Goal: Task Accomplishment & Management: Manage account settings

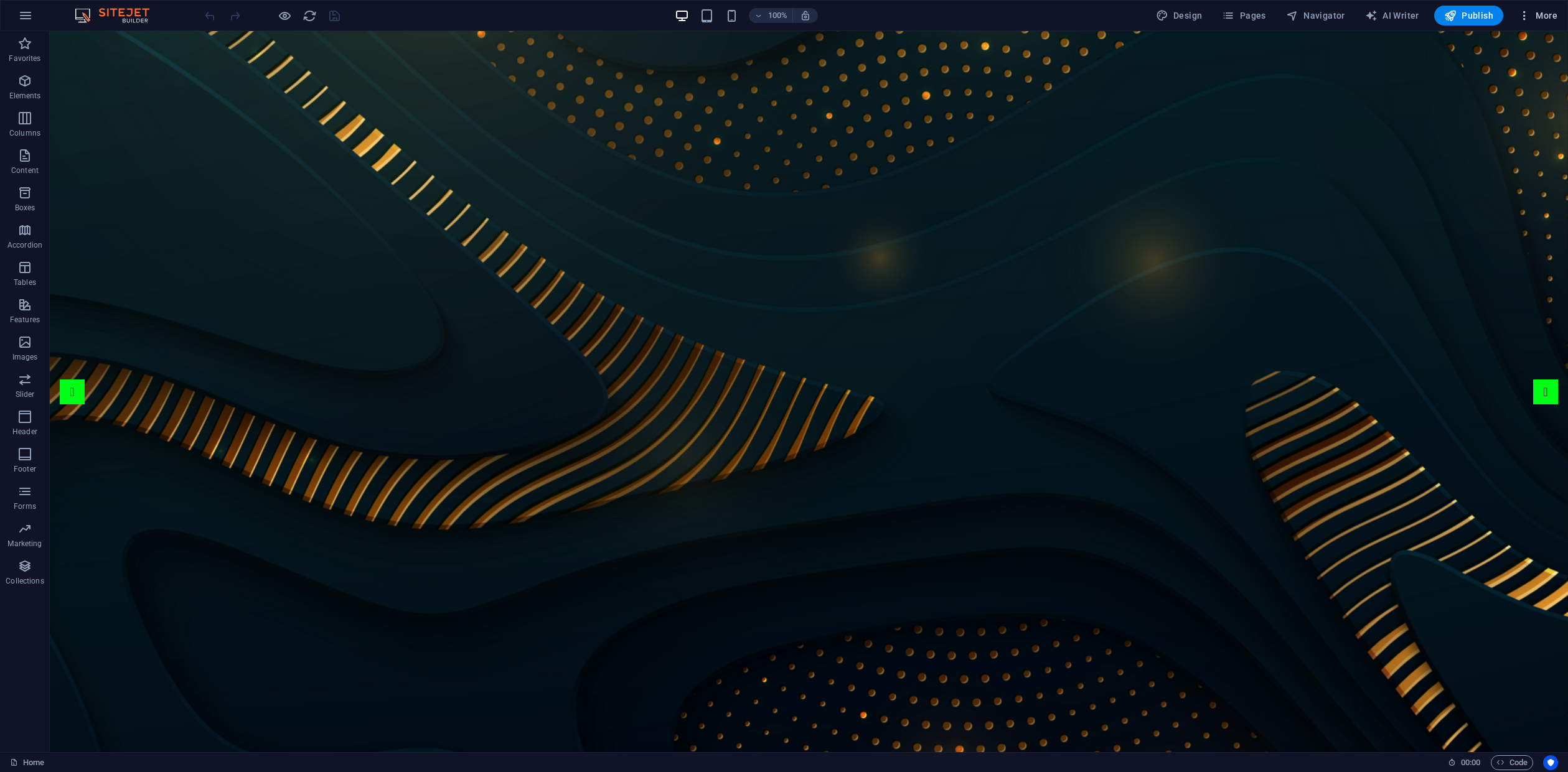
click at [1529, 13] on icon "button" at bounding box center [1524, 16] width 13 height 13
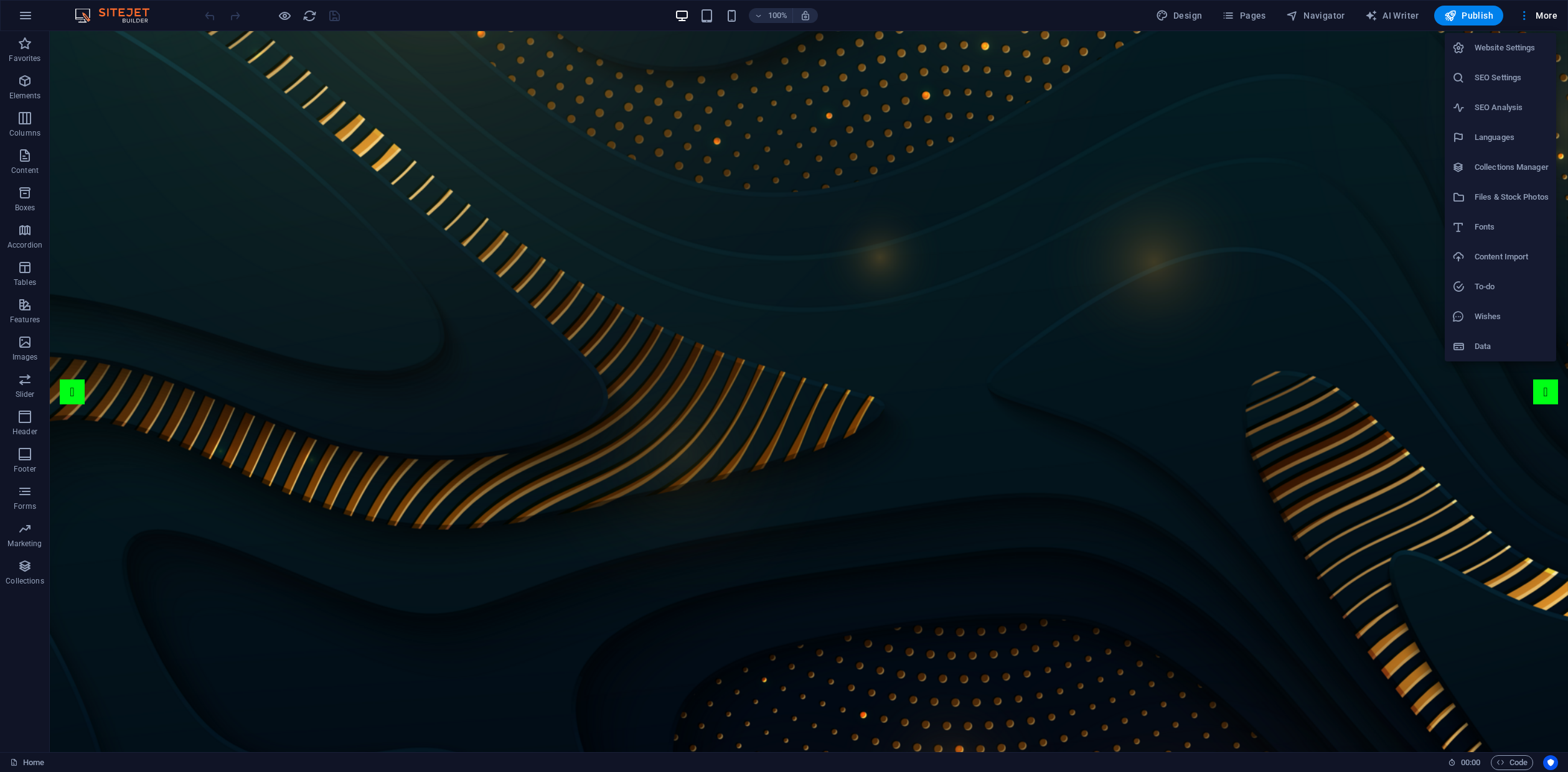
click at [1480, 341] on h6 "Data" at bounding box center [1511, 347] width 74 height 15
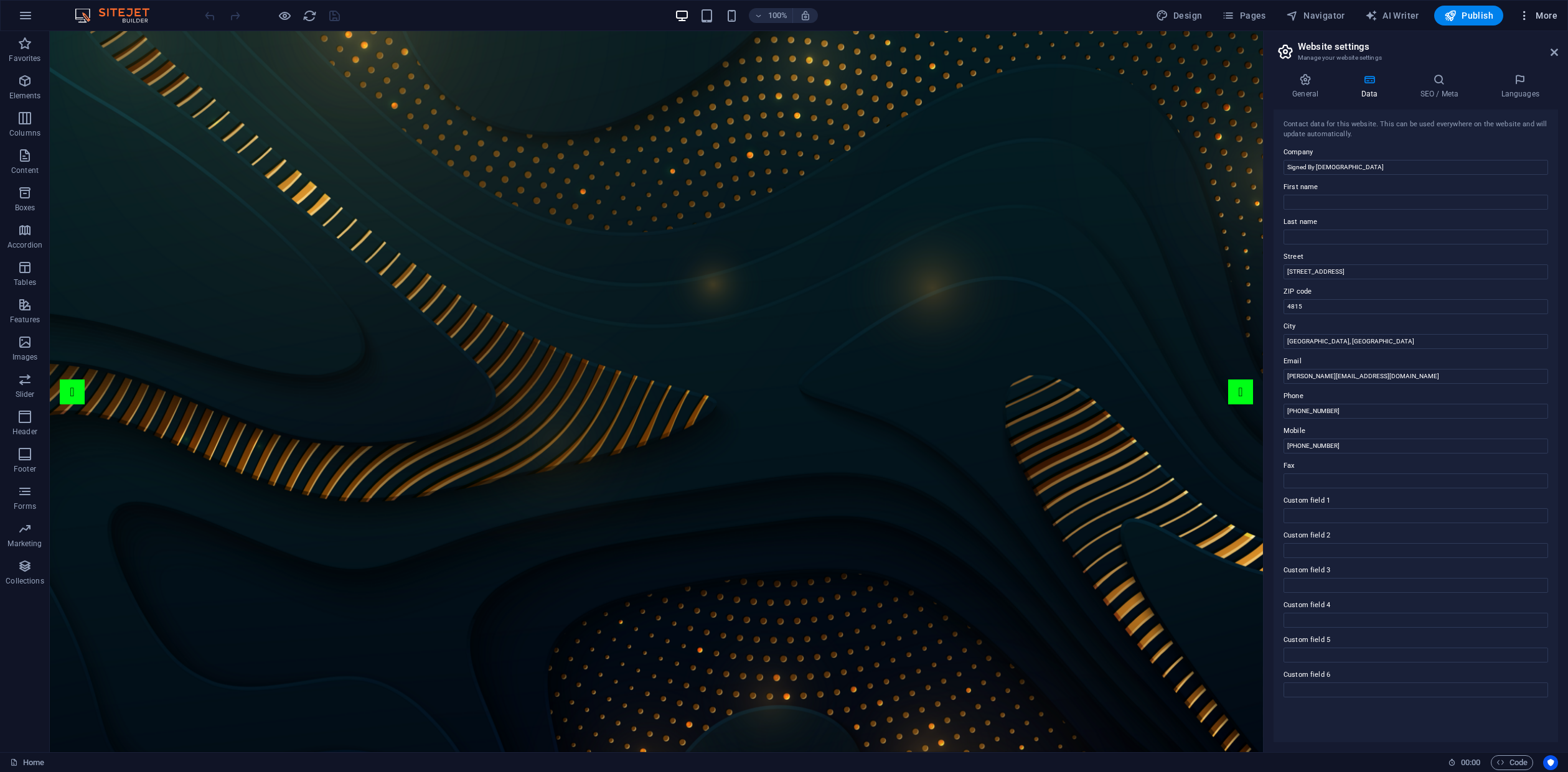
click at [1535, 16] on span "More" at bounding box center [1538, 16] width 39 height 13
click at [1512, 49] on h6 "Website Settings" at bounding box center [1511, 48] width 74 height 15
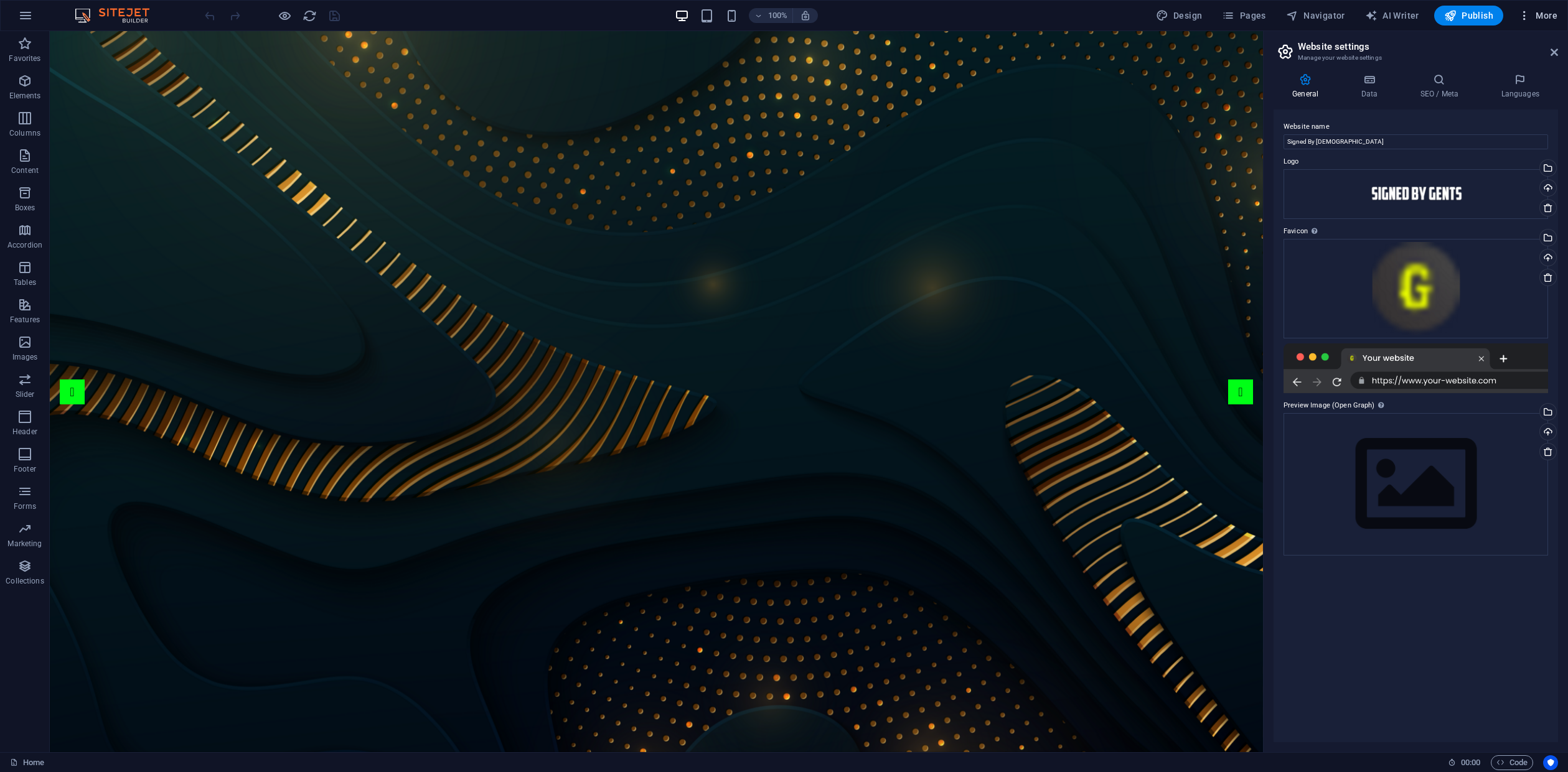
click at [1531, 8] on button "More" at bounding box center [1538, 16] width 49 height 20
click at [1536, 15] on div at bounding box center [784, 386] width 1568 height 772
click at [1507, 763] on span "Code" at bounding box center [1512, 763] width 31 height 15
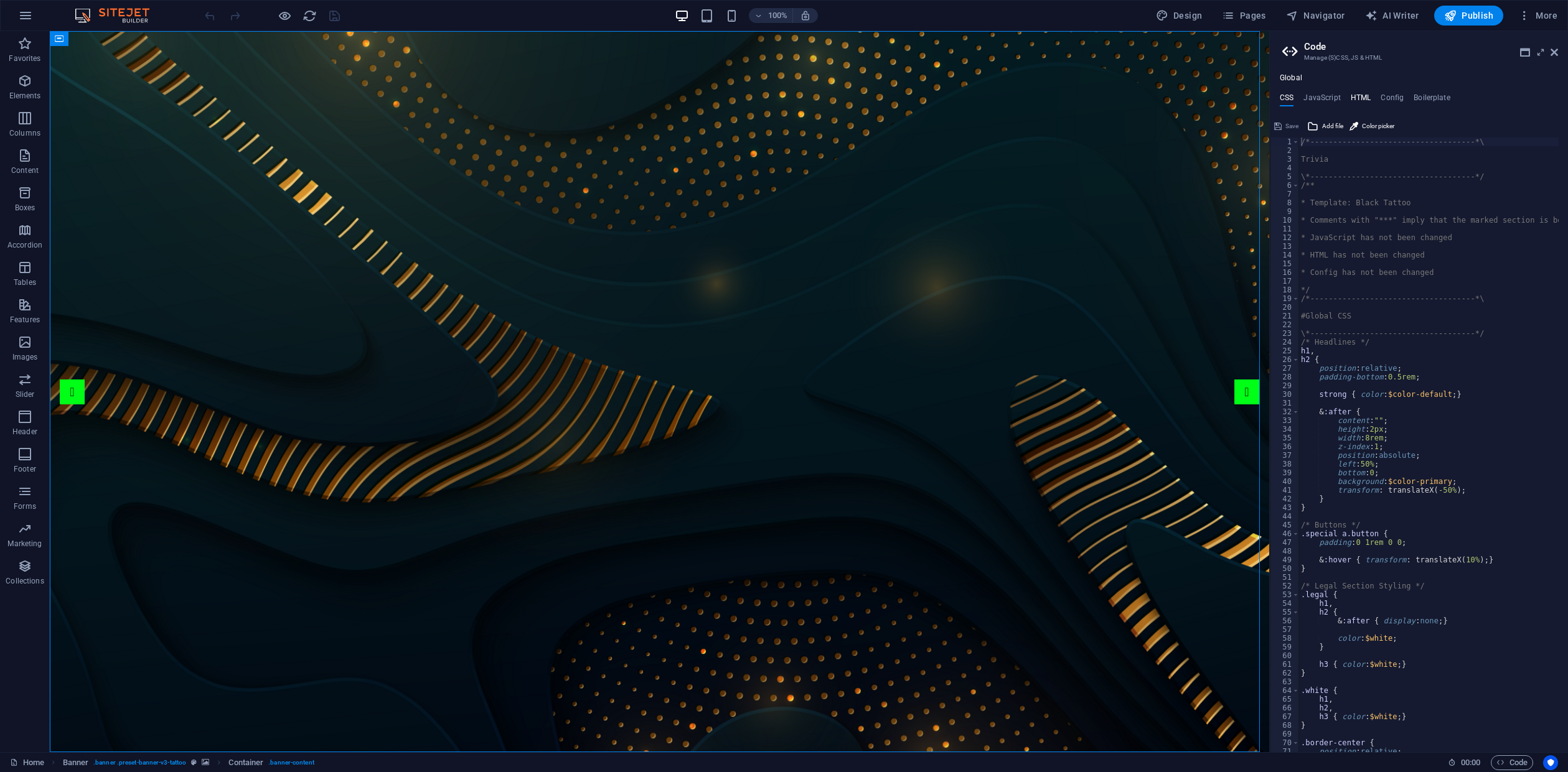
click at [1358, 93] on h4 "HTML" at bounding box center [1361, 100] width 21 height 14
type textarea "<a href="#main-content" class="wv-link-content button">Skip to main content</a>"
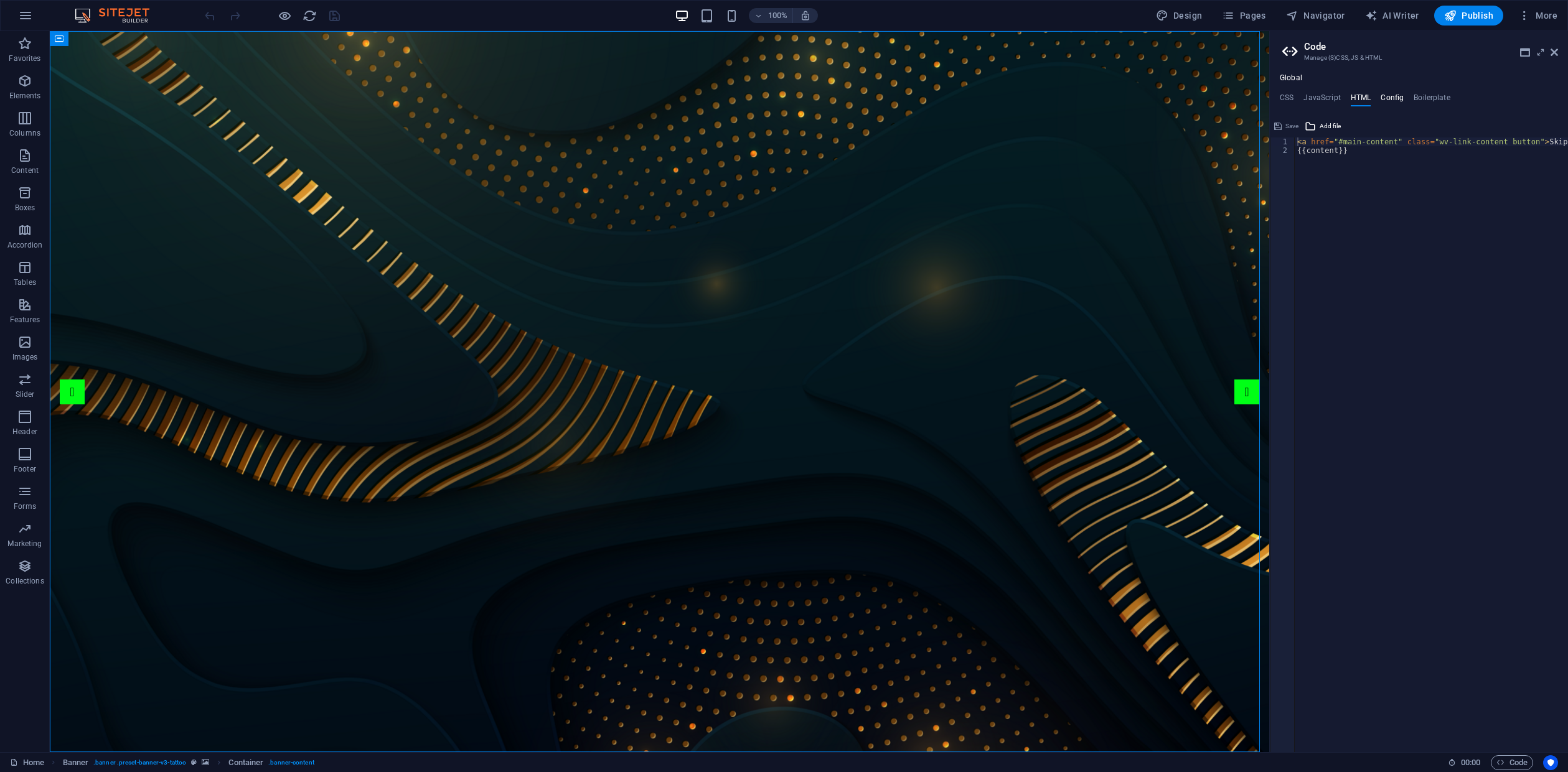
click at [1396, 102] on h4 "Config" at bounding box center [1392, 100] width 23 height 14
type textarea "$color-background: #000000;"
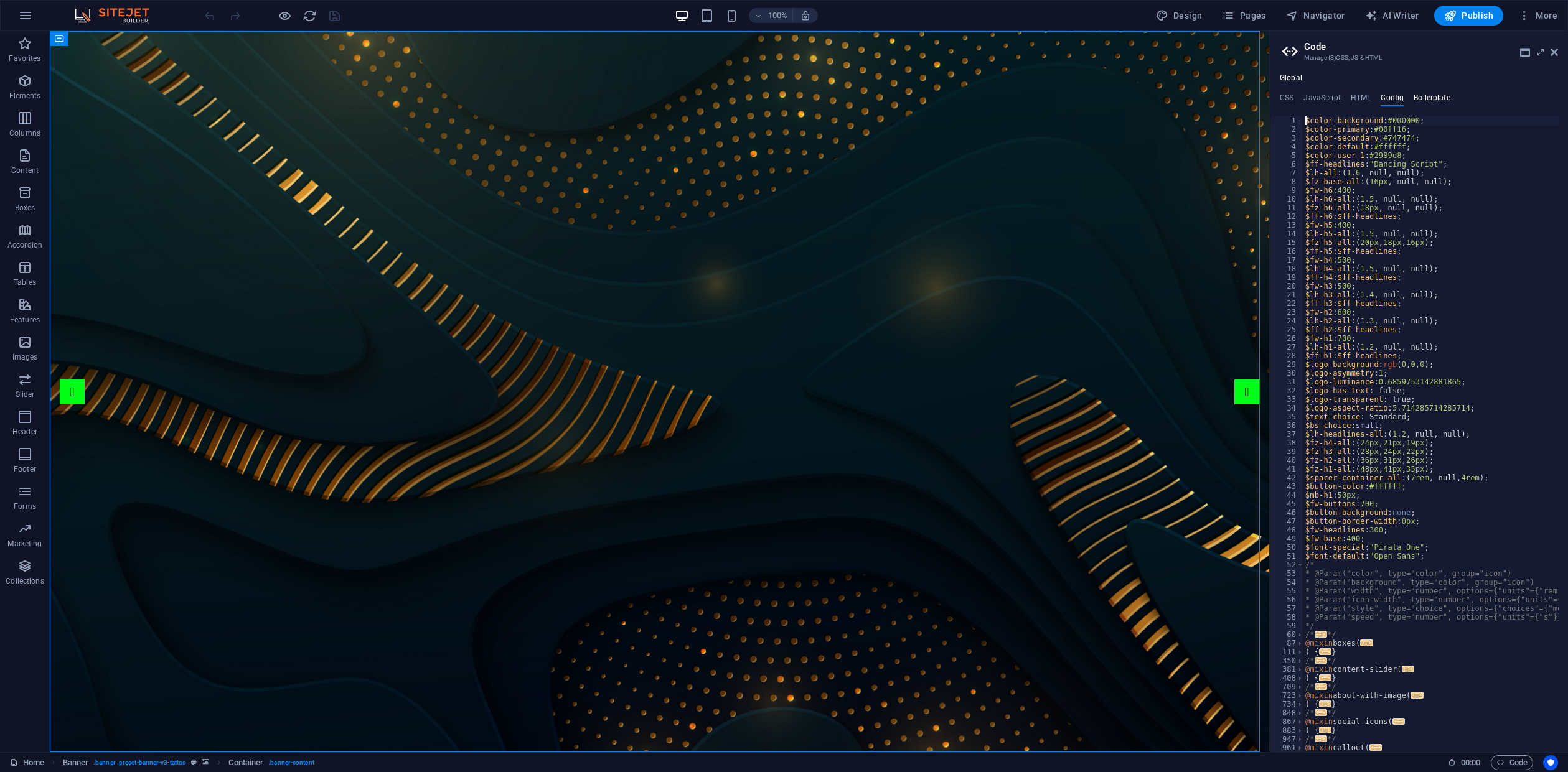
click at [1437, 97] on h4 "Boilerplate" at bounding box center [1432, 100] width 37 height 14
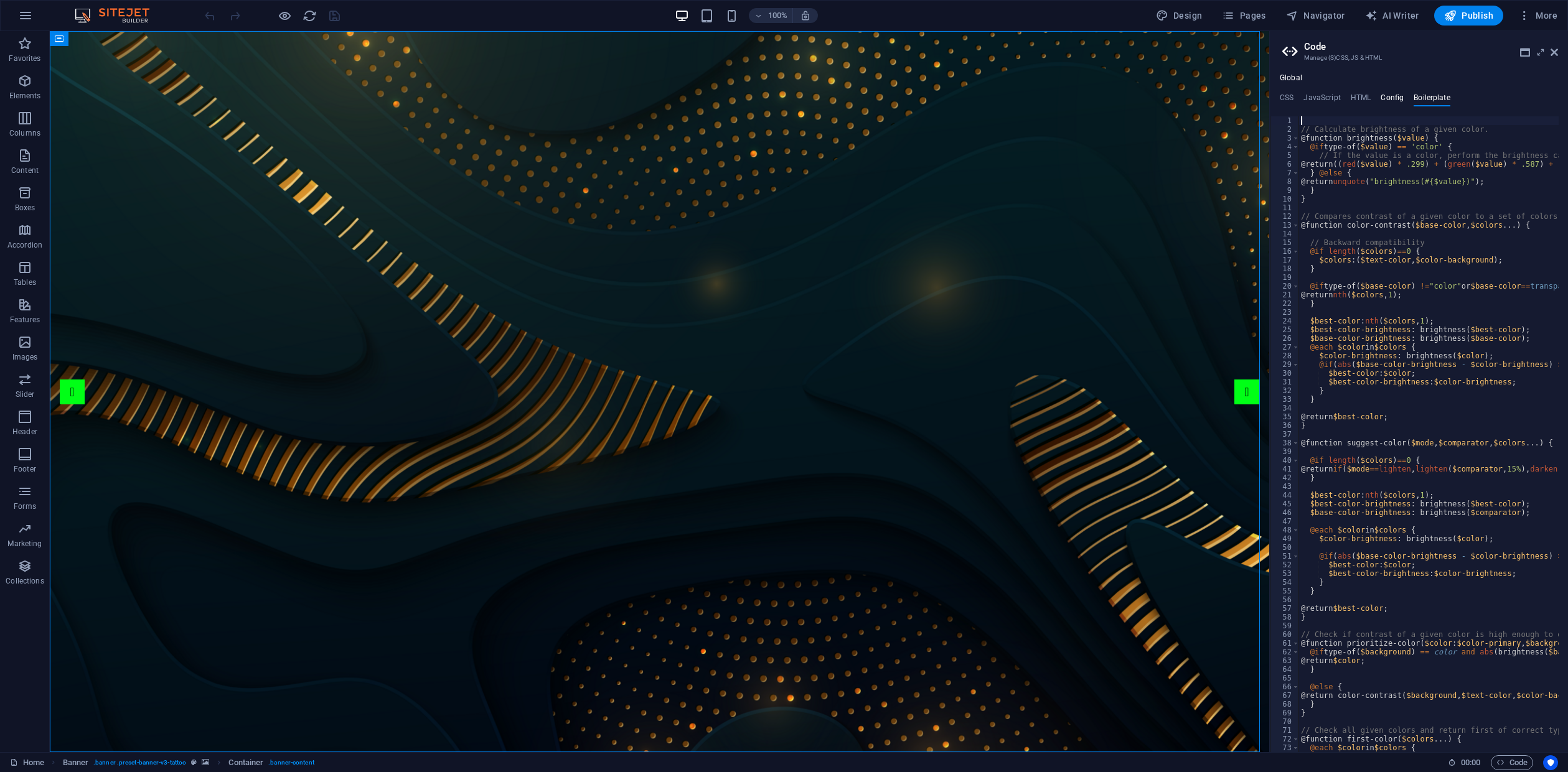
click at [1387, 101] on h4 "Config" at bounding box center [1392, 100] width 23 height 14
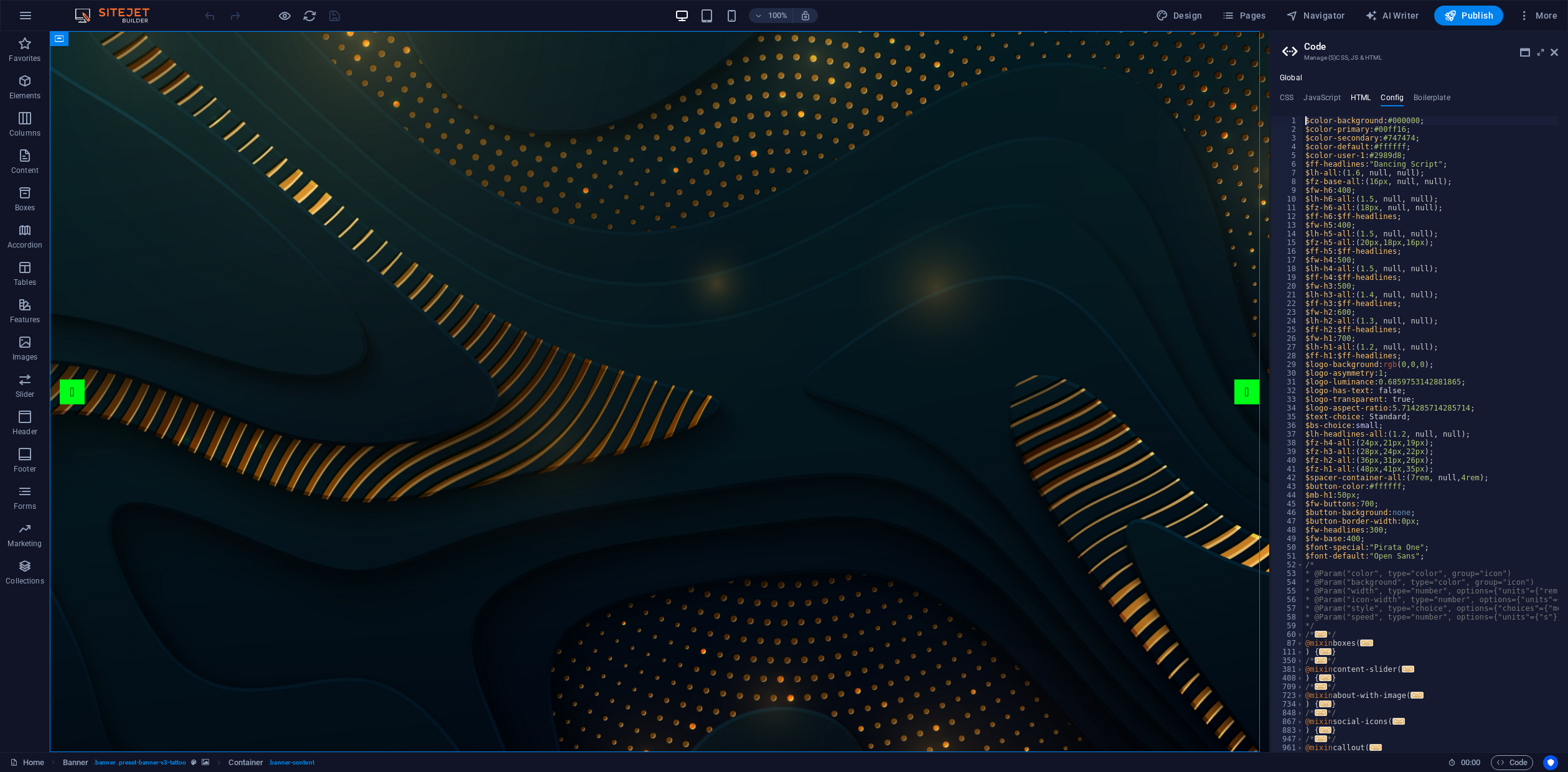
click at [1357, 102] on h4 "HTML" at bounding box center [1361, 100] width 21 height 14
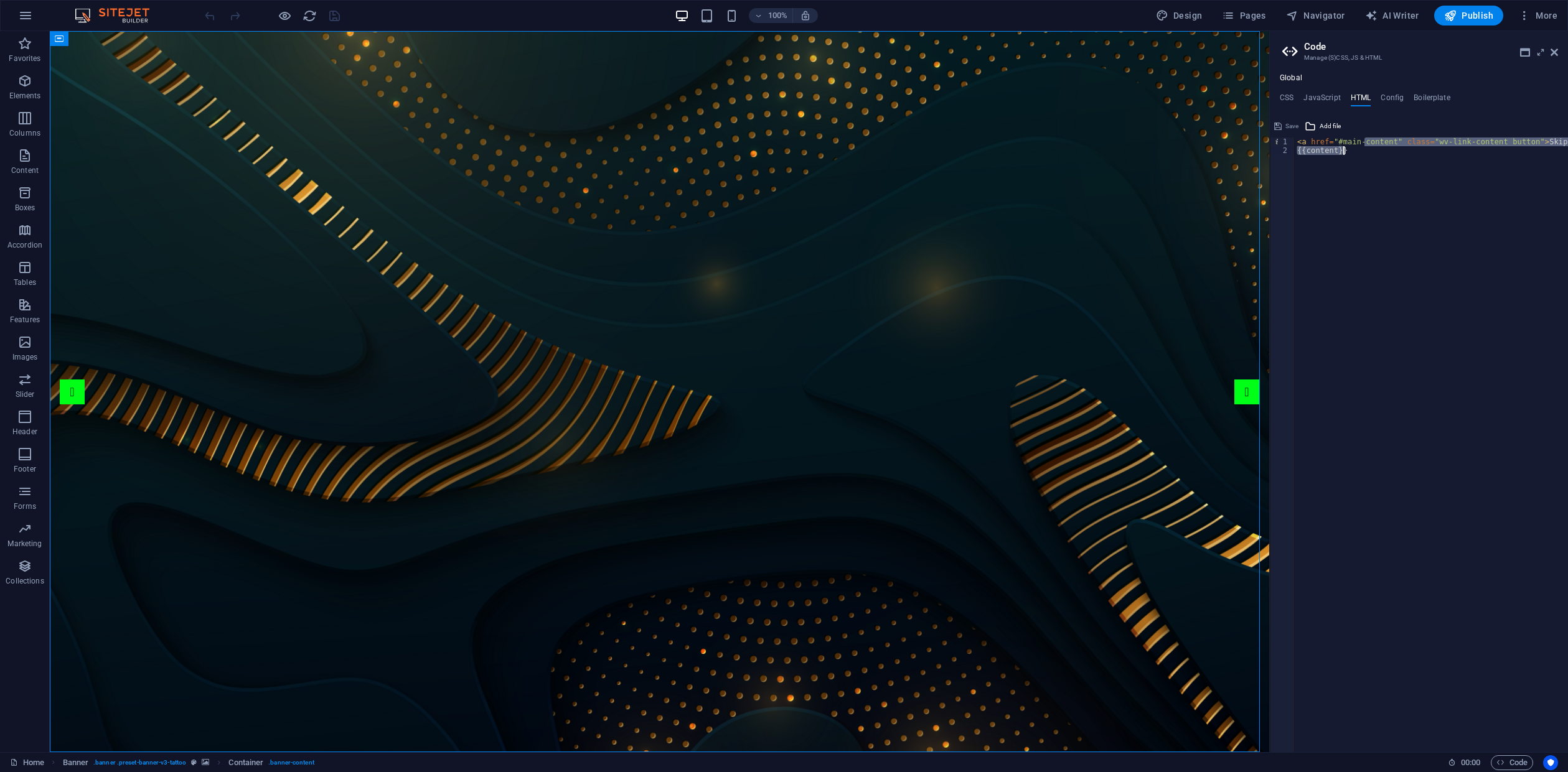
drag, startPoint x: 1364, startPoint y: 142, endPoint x: 1516, endPoint y: 162, distance: 153.3
click at [1516, 162] on div "< a href = "#main-content" class = "wv-link-content button" > Skip to main cont…" at bounding box center [1463, 449] width 336 height 623
click at [1460, 177] on div "< a href = "#main-content" class = "wv-link-content button" > Skip to main cont…" at bounding box center [1431, 445] width 273 height 615
type textarea "{{content}}"
click at [1524, 52] on icon at bounding box center [1525, 52] width 10 height 10
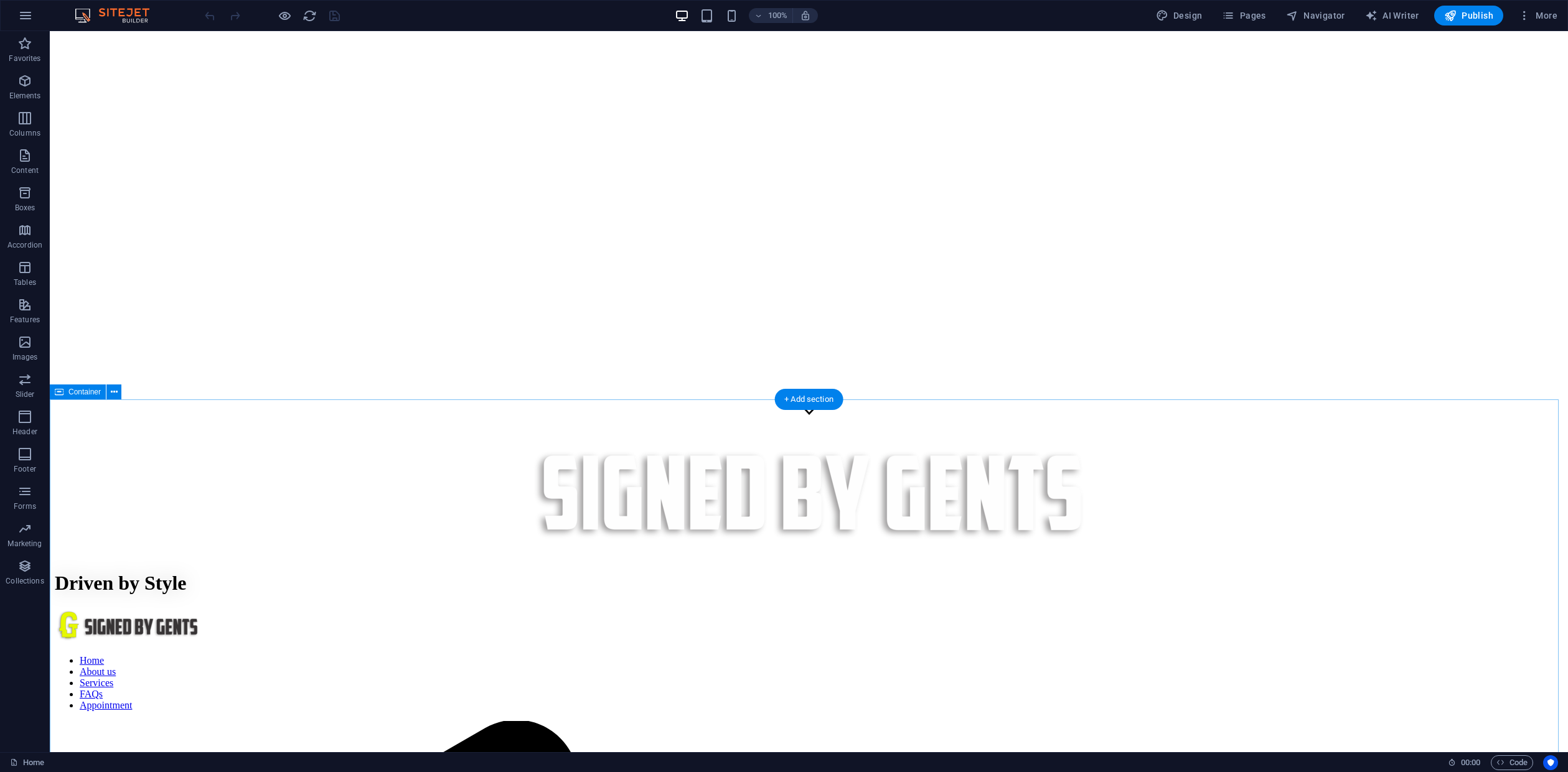
scroll to position [249, 0]
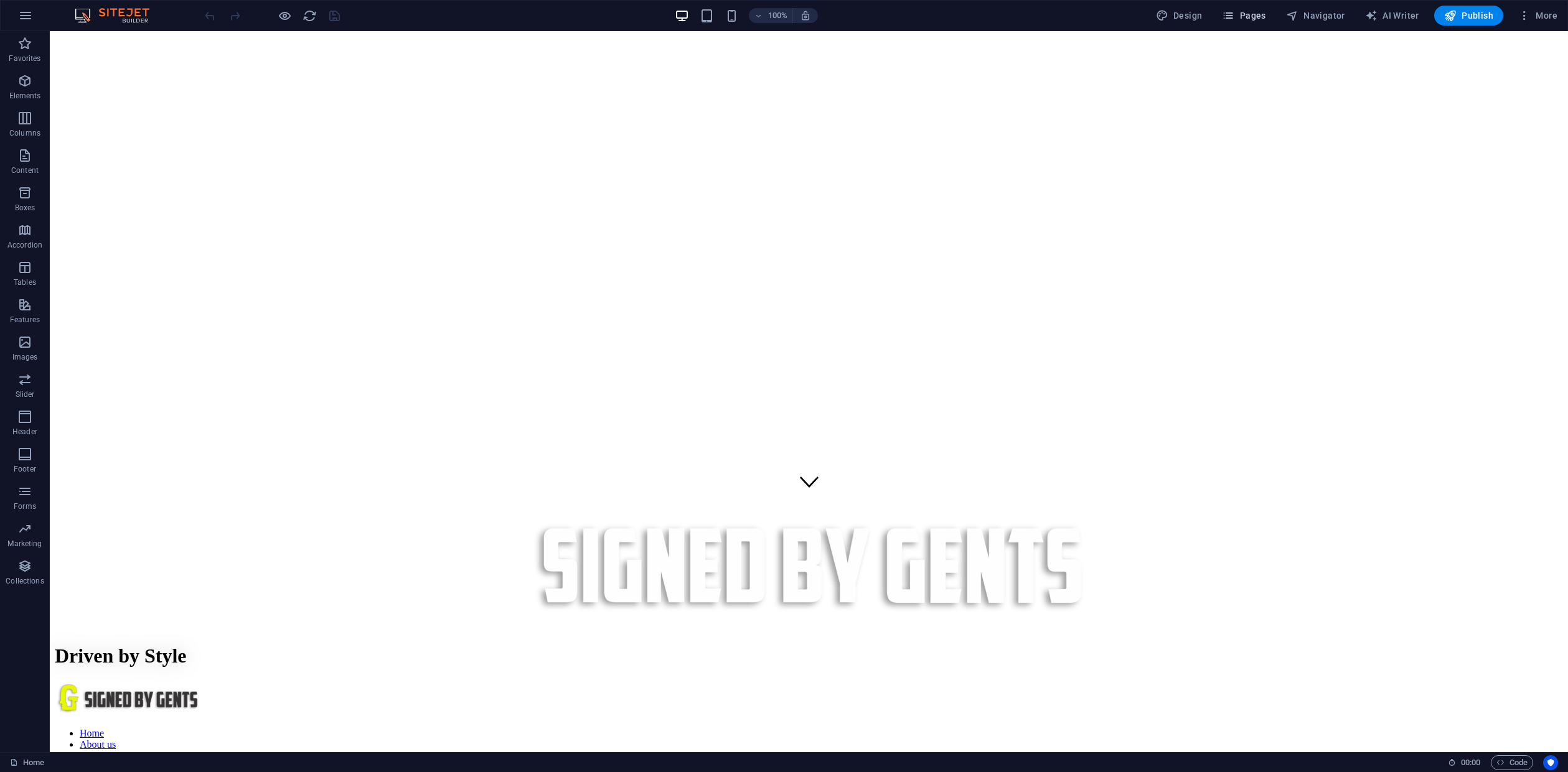
click at [1238, 8] on button "Pages" at bounding box center [1244, 16] width 54 height 20
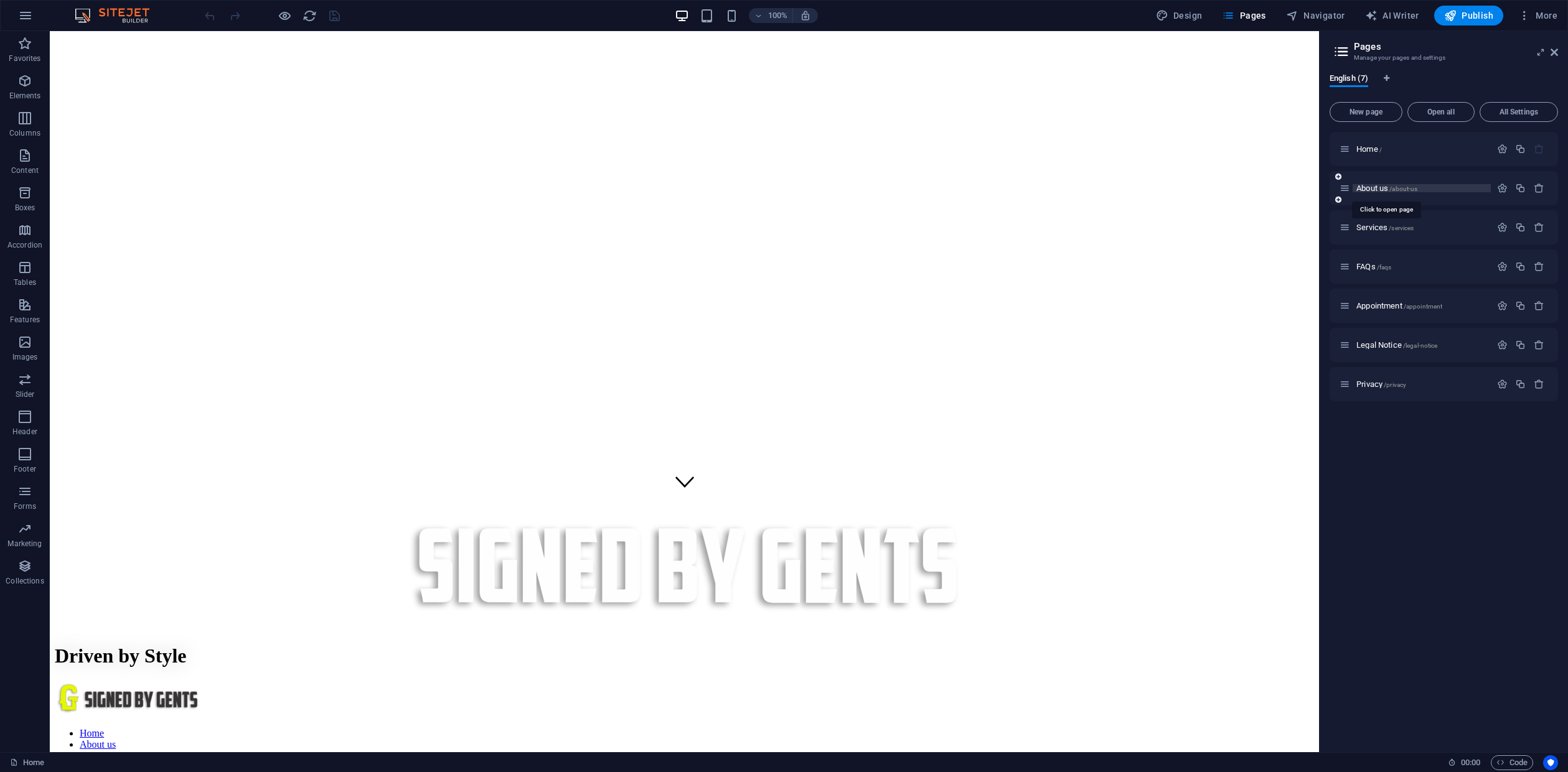
click at [1394, 186] on span "/about-us" at bounding box center [1403, 189] width 28 height 7
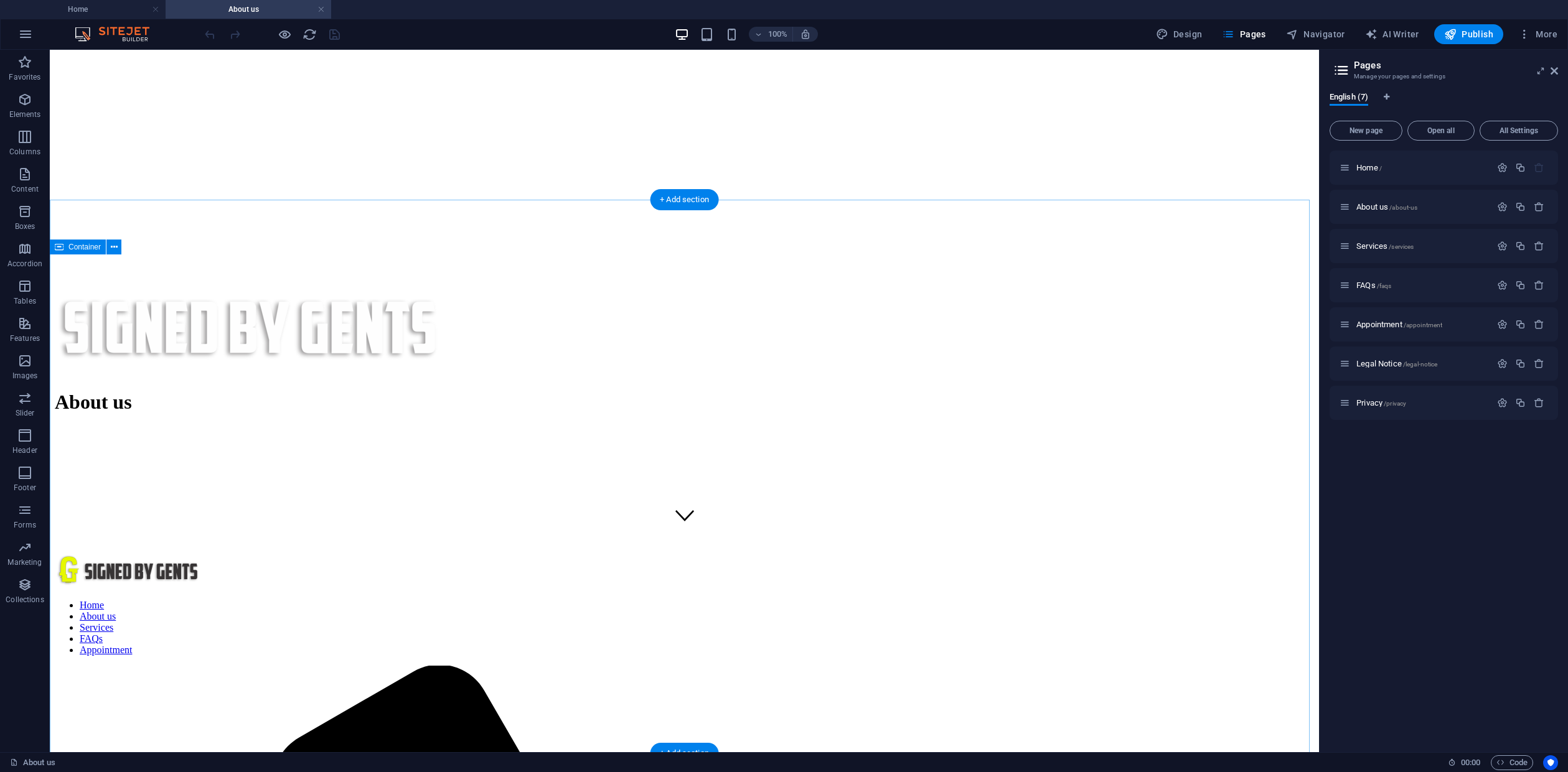
scroll to position [197, 0]
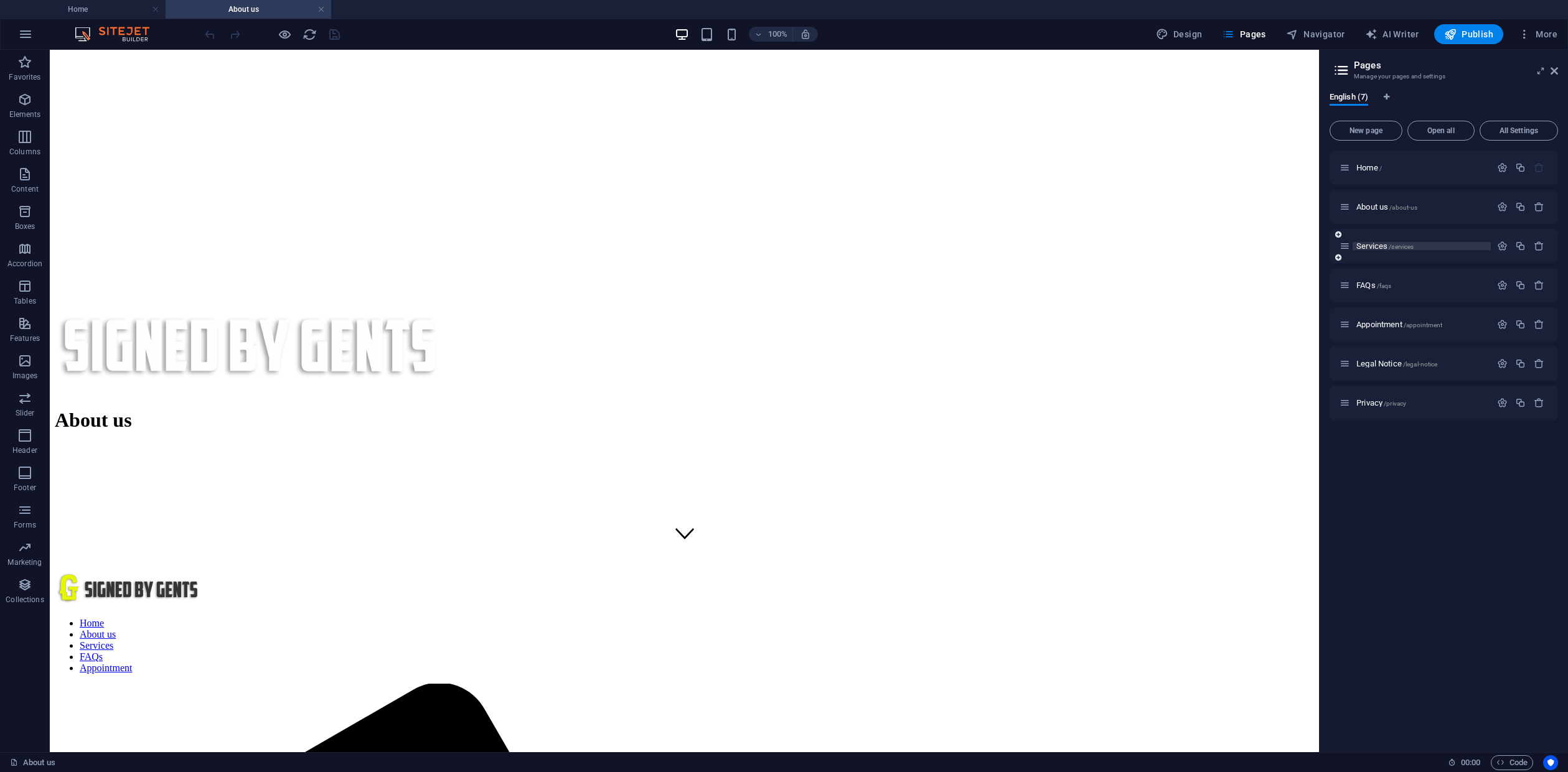
click at [1403, 243] on span "/services" at bounding box center [1401, 246] width 25 height 7
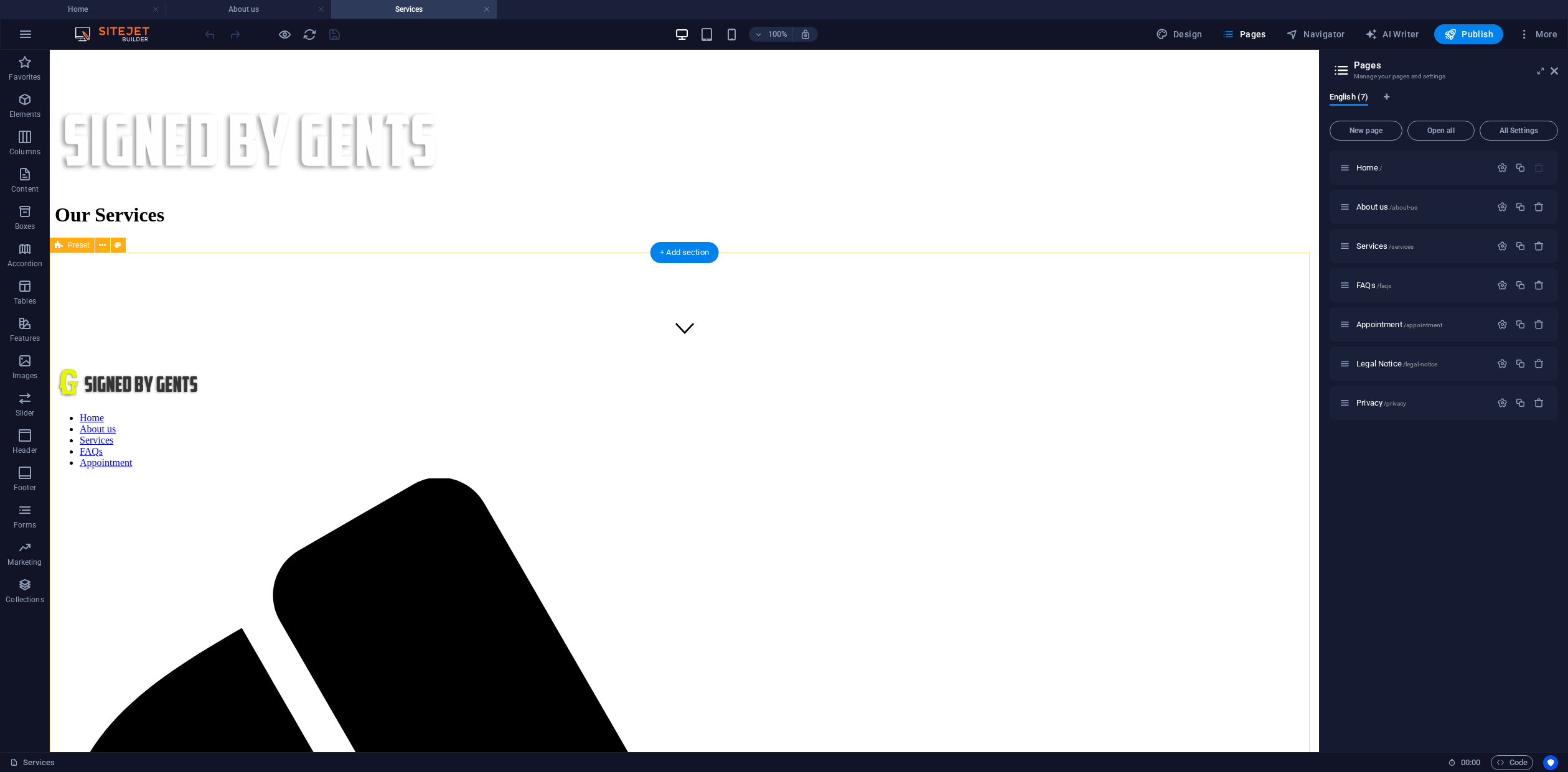
scroll to position [435, 0]
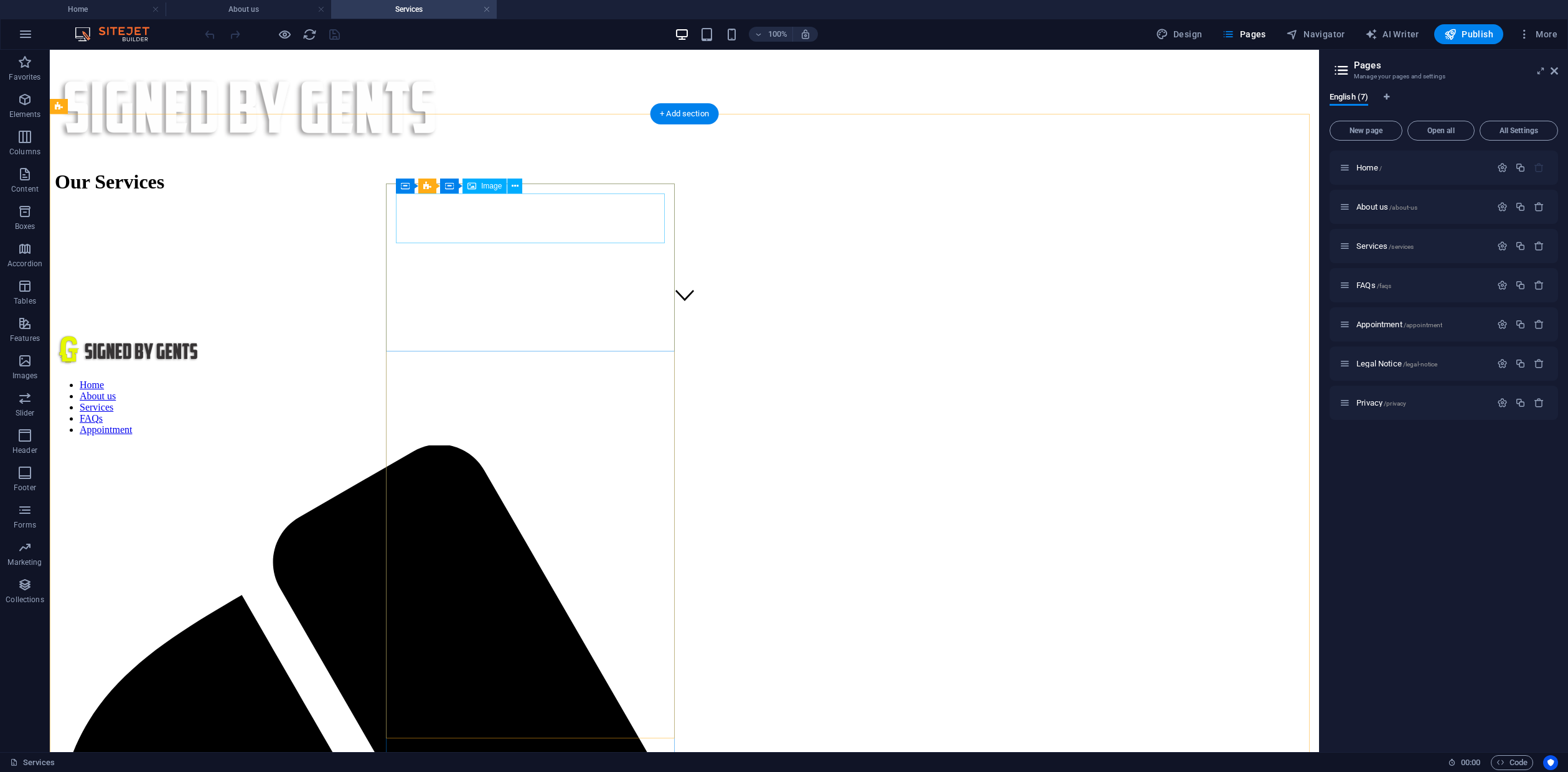
click at [514, 185] on icon at bounding box center [515, 186] width 7 height 13
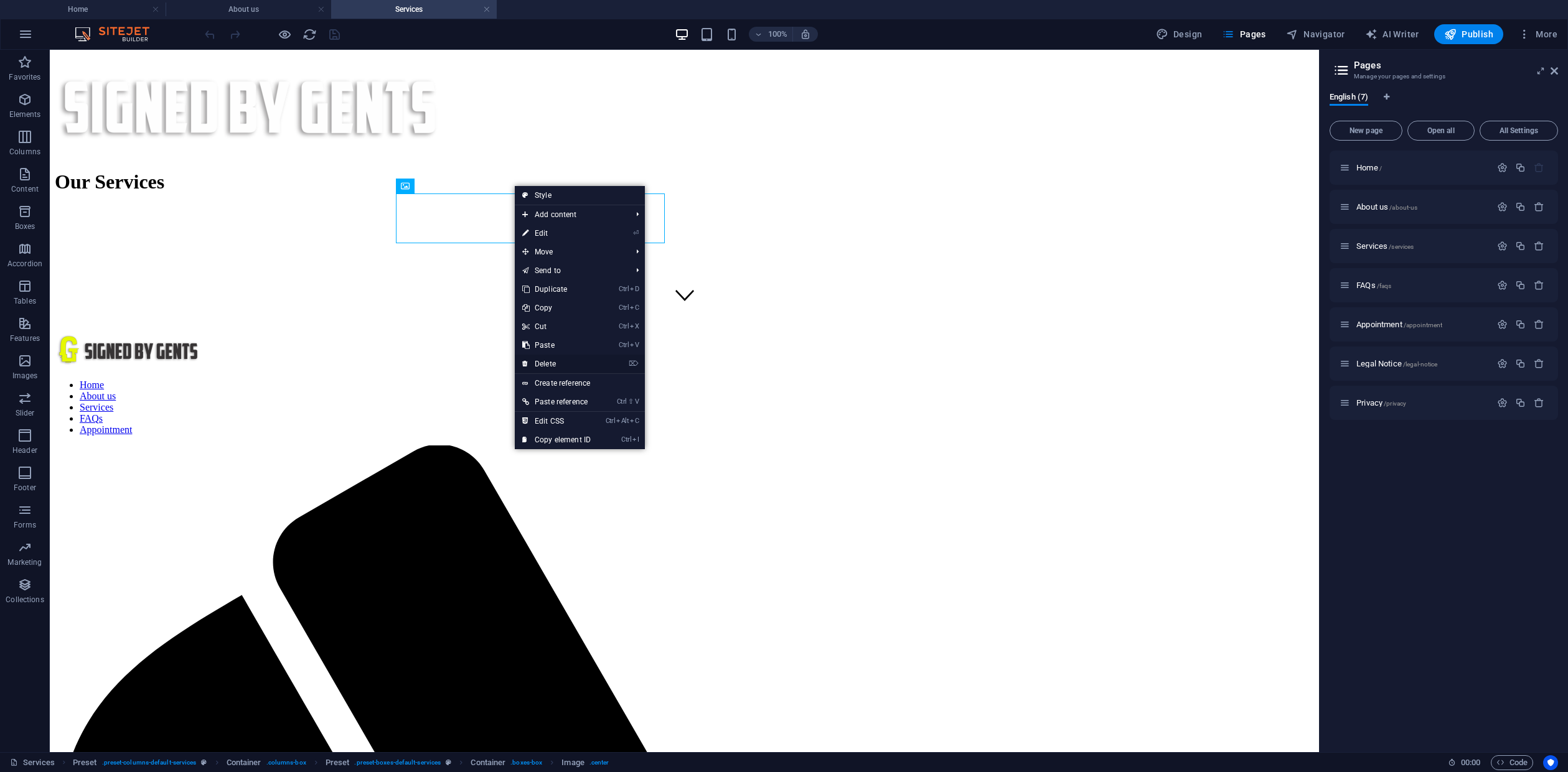
click at [583, 366] on link "⌦ Delete" at bounding box center [557, 364] width 83 height 19
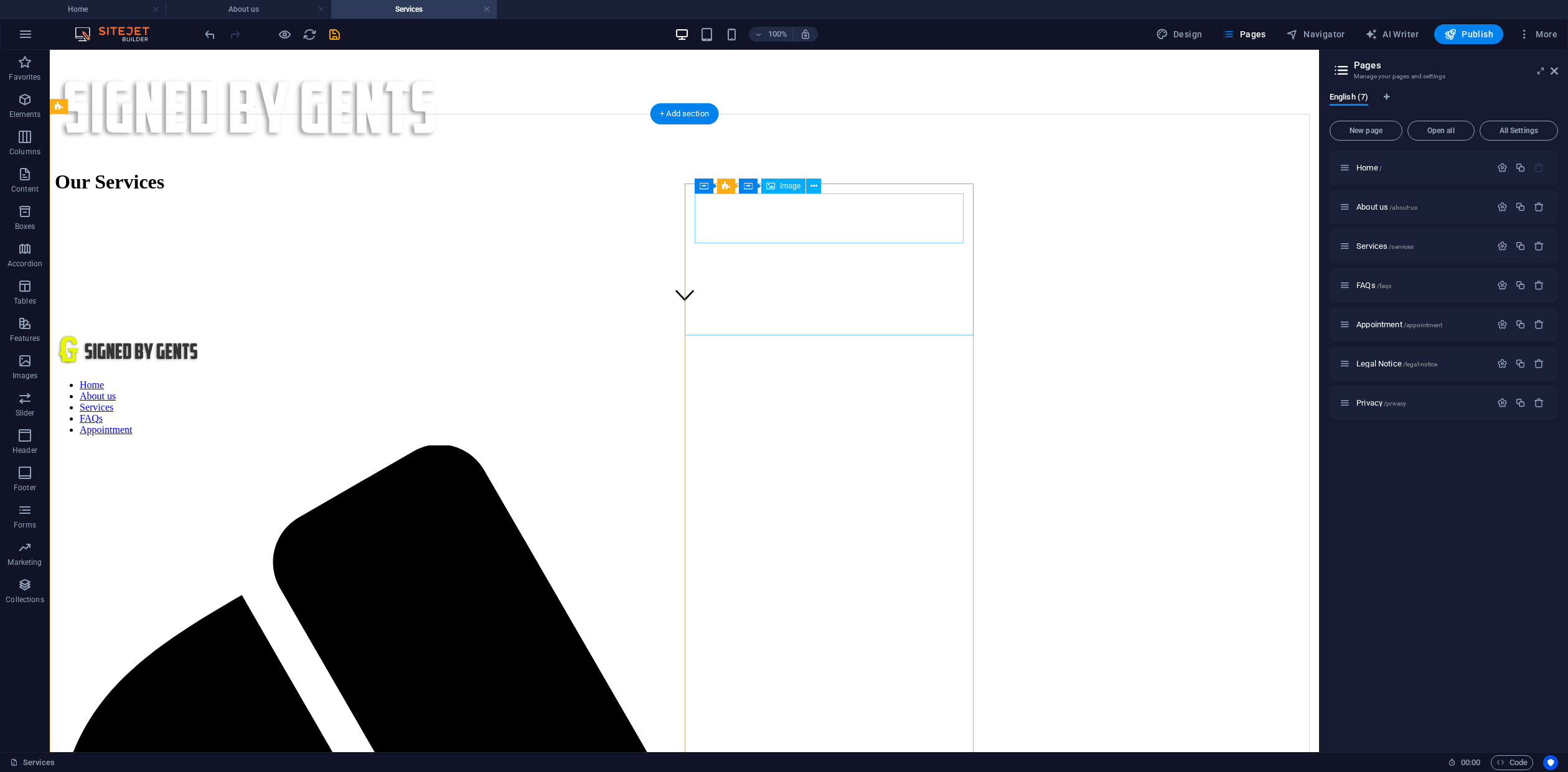
click at [809, 182] on button at bounding box center [814, 186] width 15 height 15
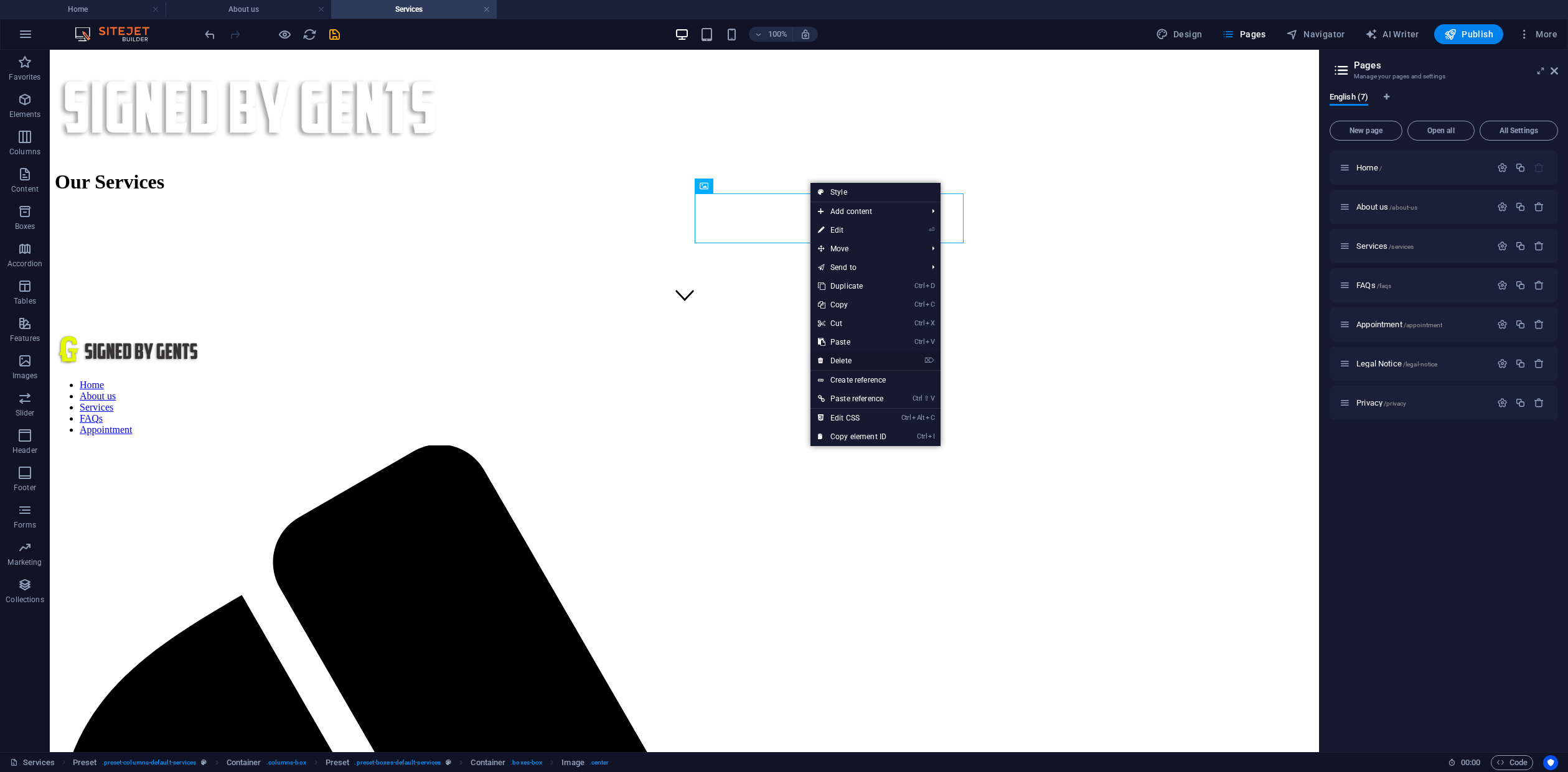
click at [857, 354] on link "⌦ Delete" at bounding box center [852, 361] width 83 height 19
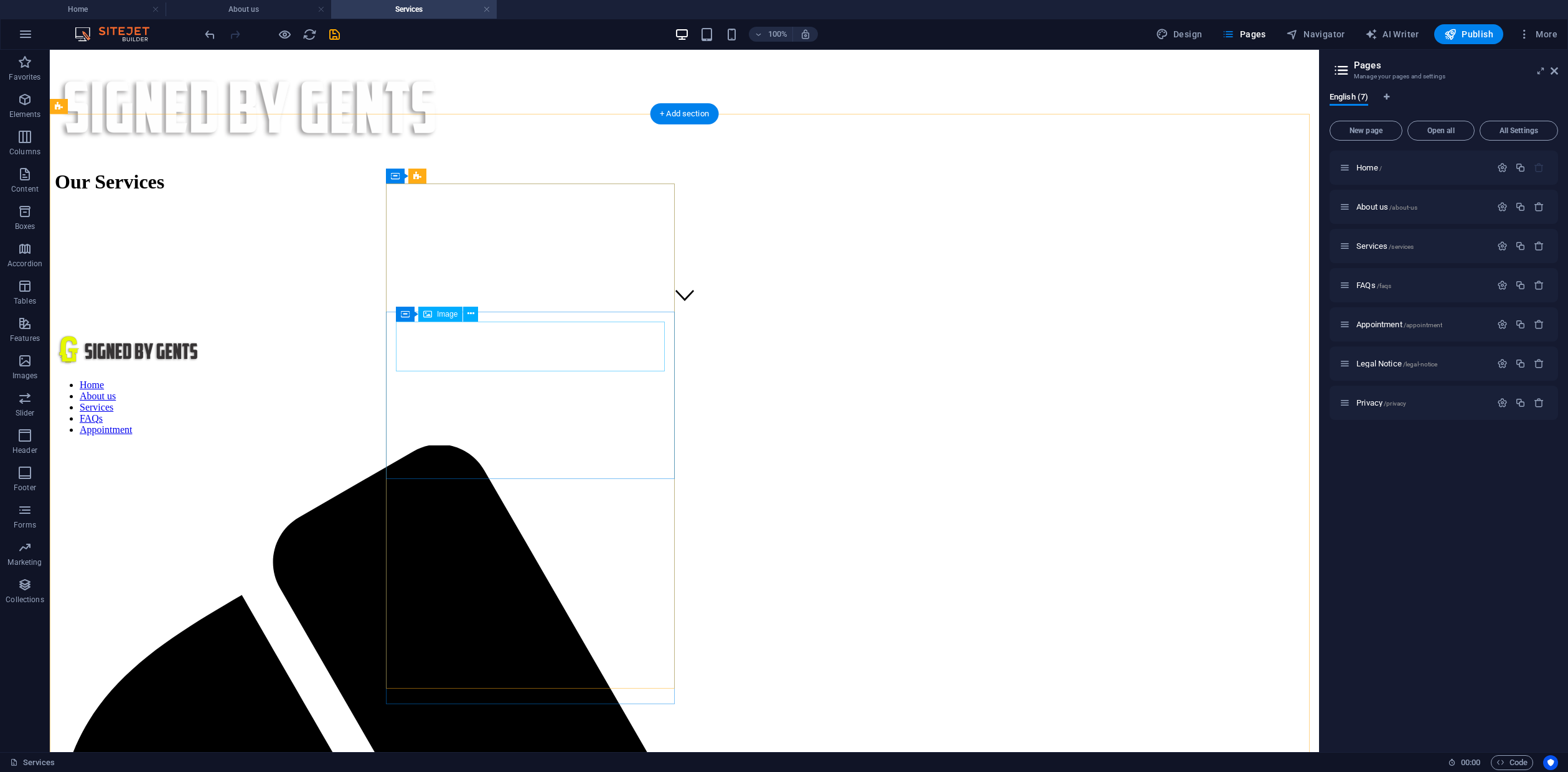
click at [475, 311] on button at bounding box center [471, 315] width 15 height 15
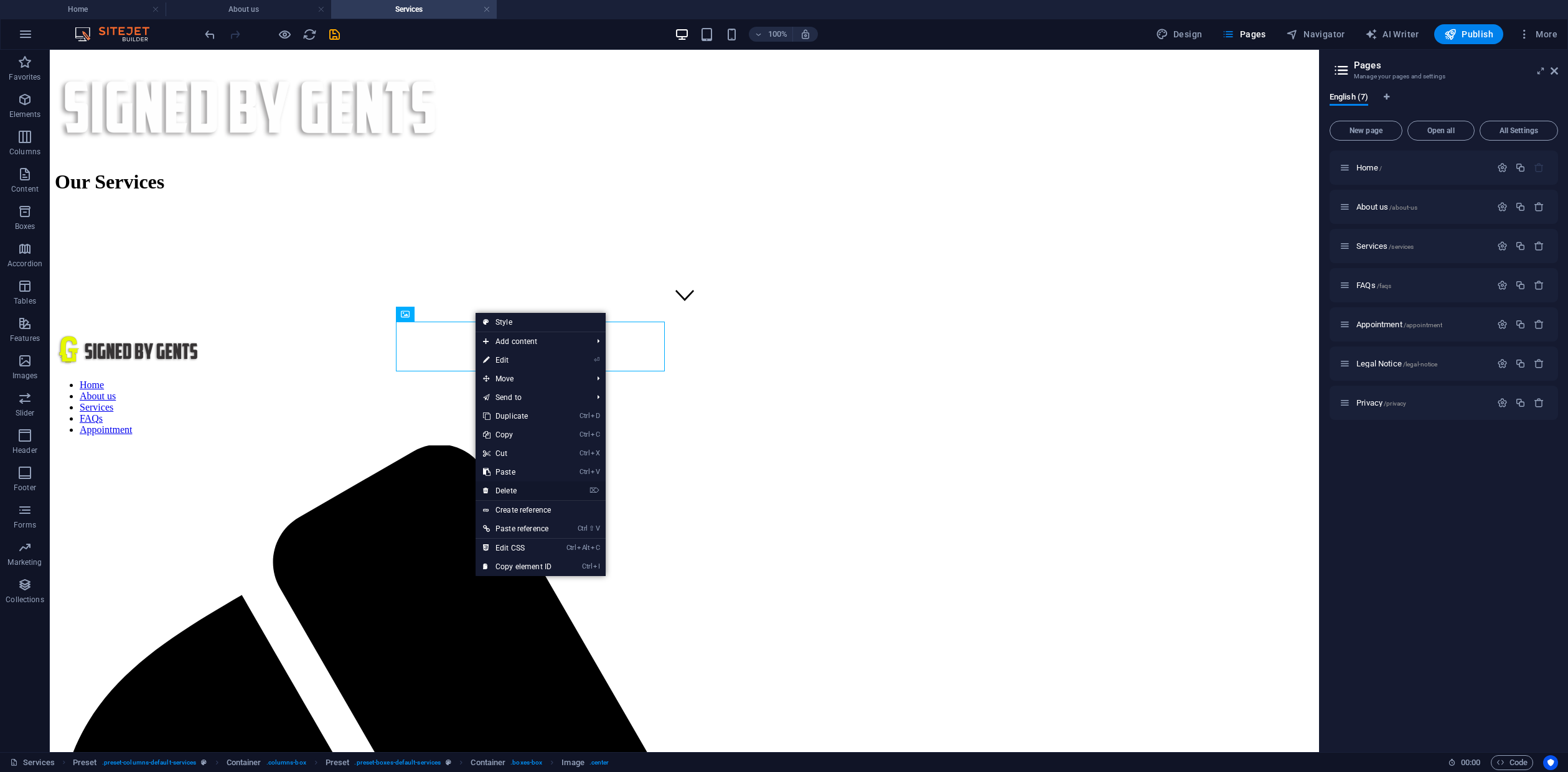
click at [536, 485] on link "⌦ Delete" at bounding box center [518, 491] width 83 height 19
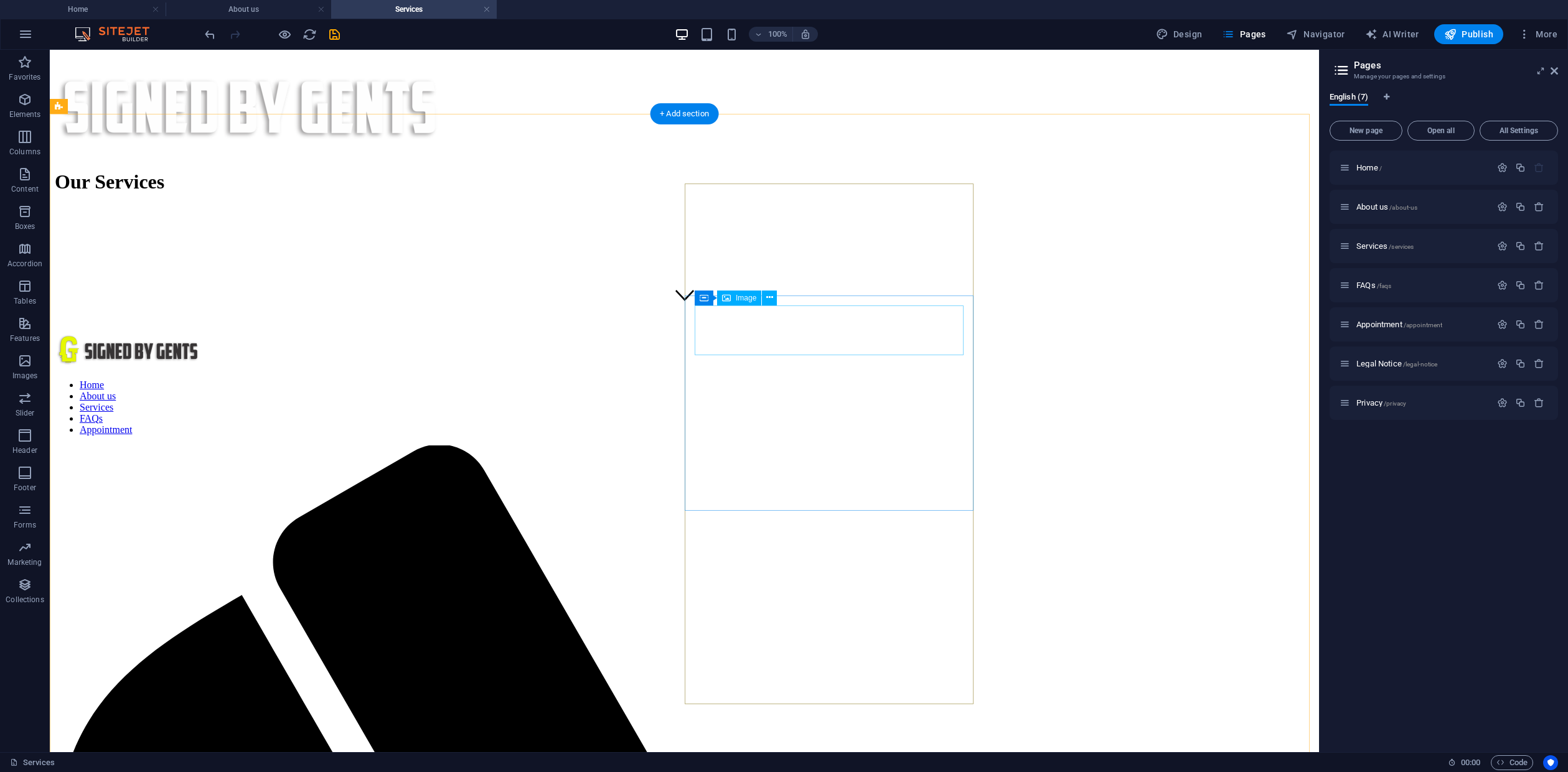
click at [768, 298] on icon at bounding box center [770, 298] width 7 height 13
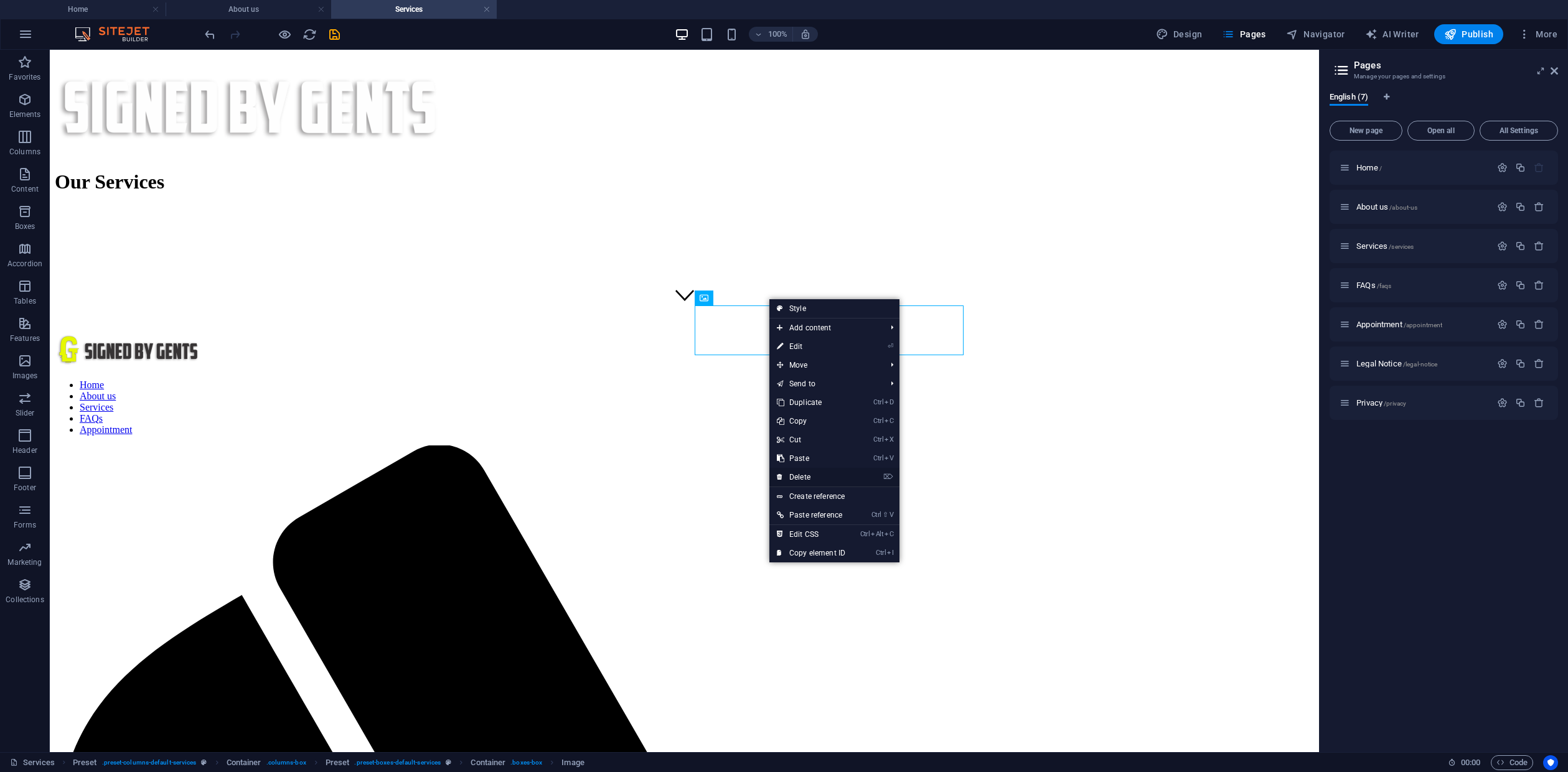
click at [825, 475] on link "⌦ Delete" at bounding box center [811, 478] width 83 height 19
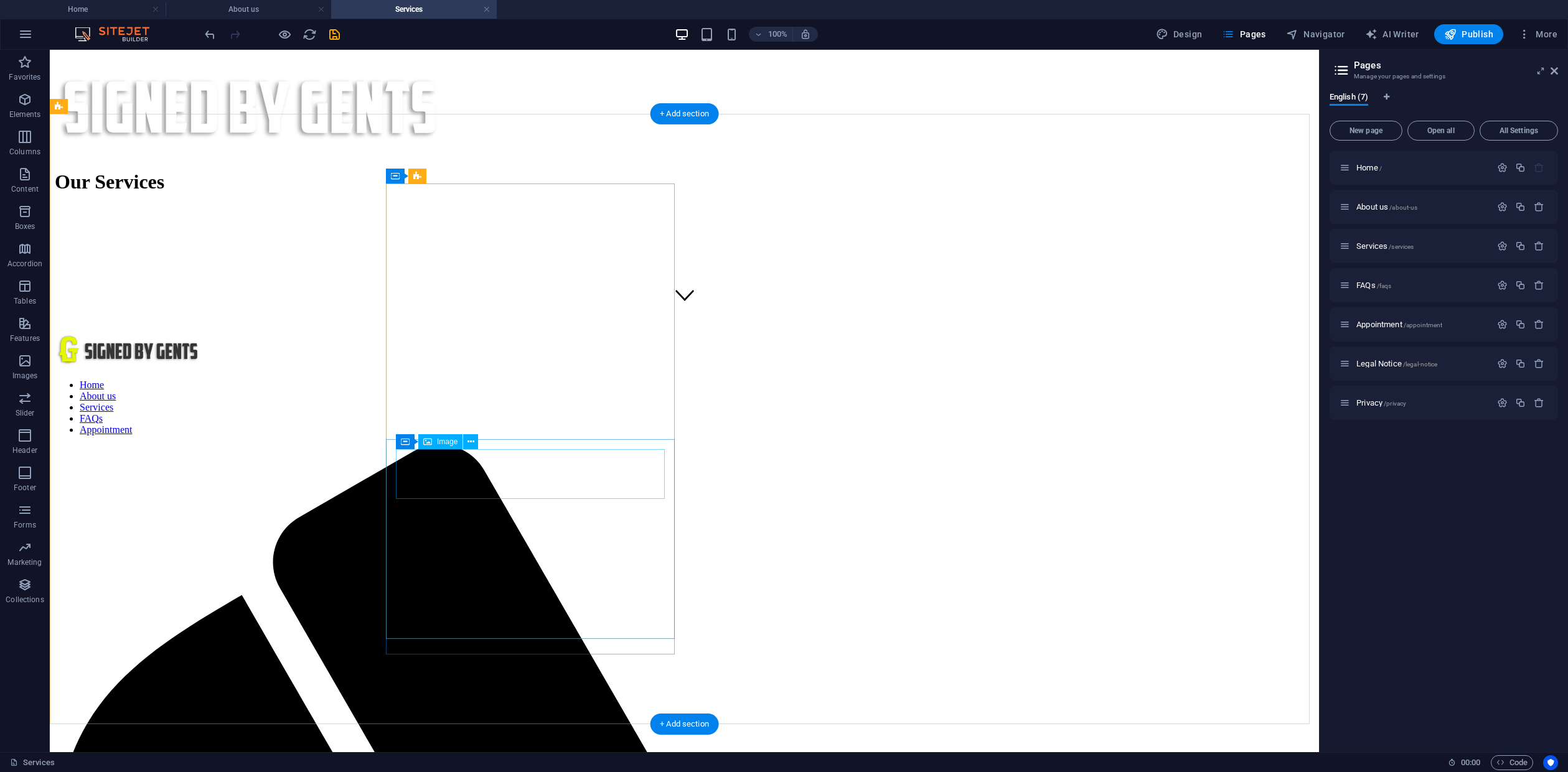
click at [468, 443] on icon at bounding box center [471, 442] width 7 height 13
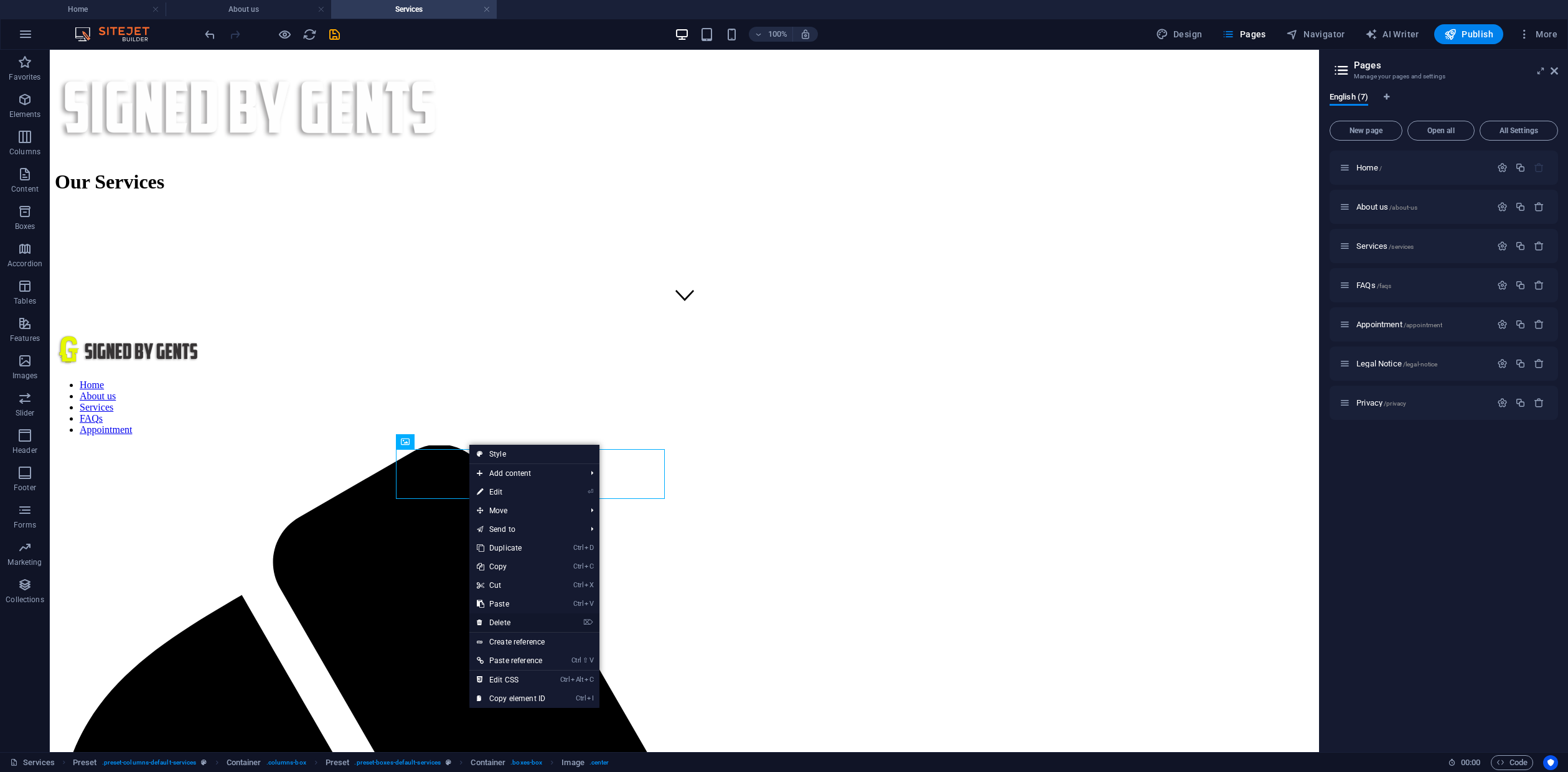
click at [534, 625] on link "⌦ Delete" at bounding box center [511, 623] width 83 height 19
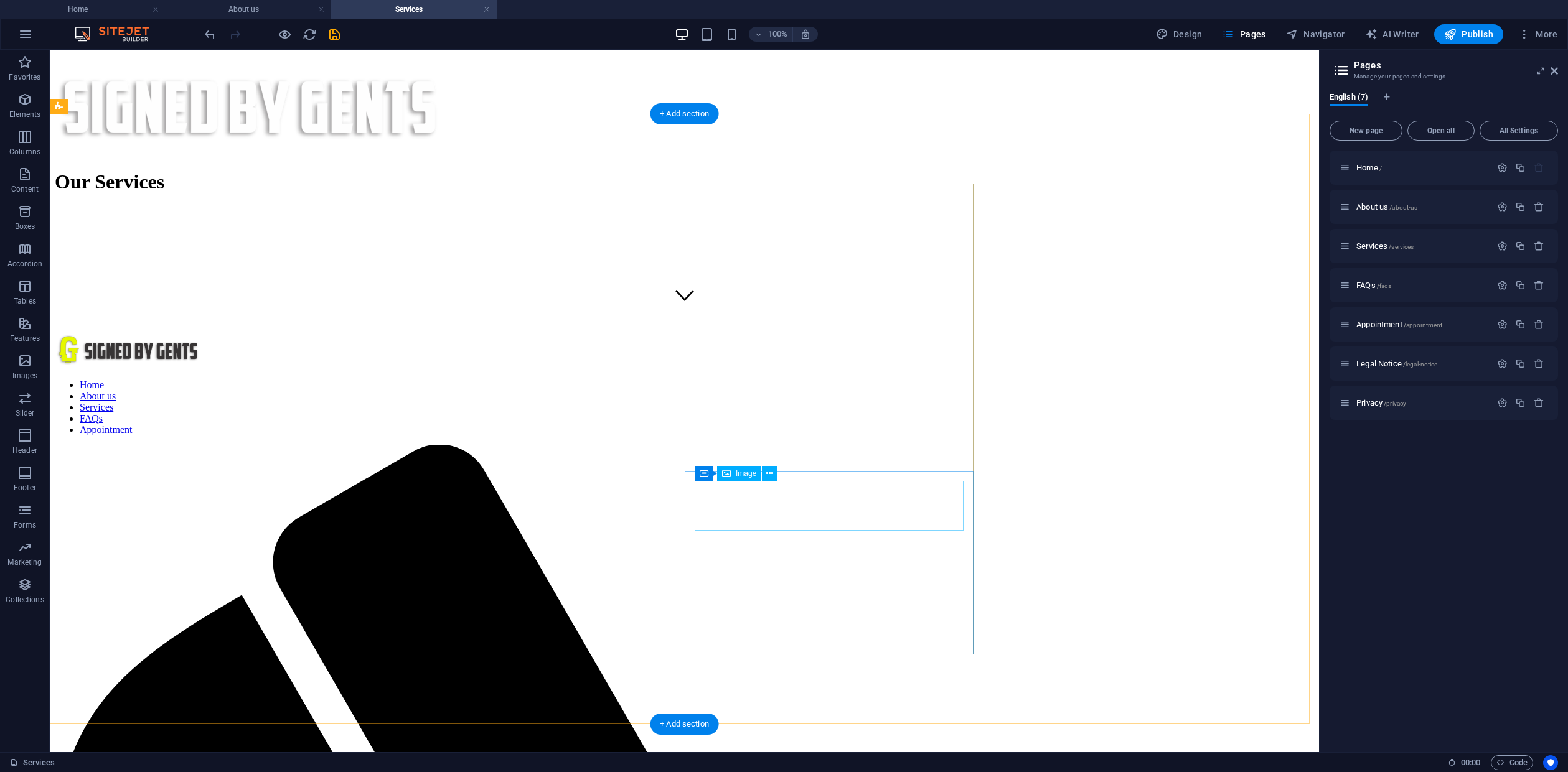
click at [769, 474] on icon at bounding box center [770, 474] width 7 height 13
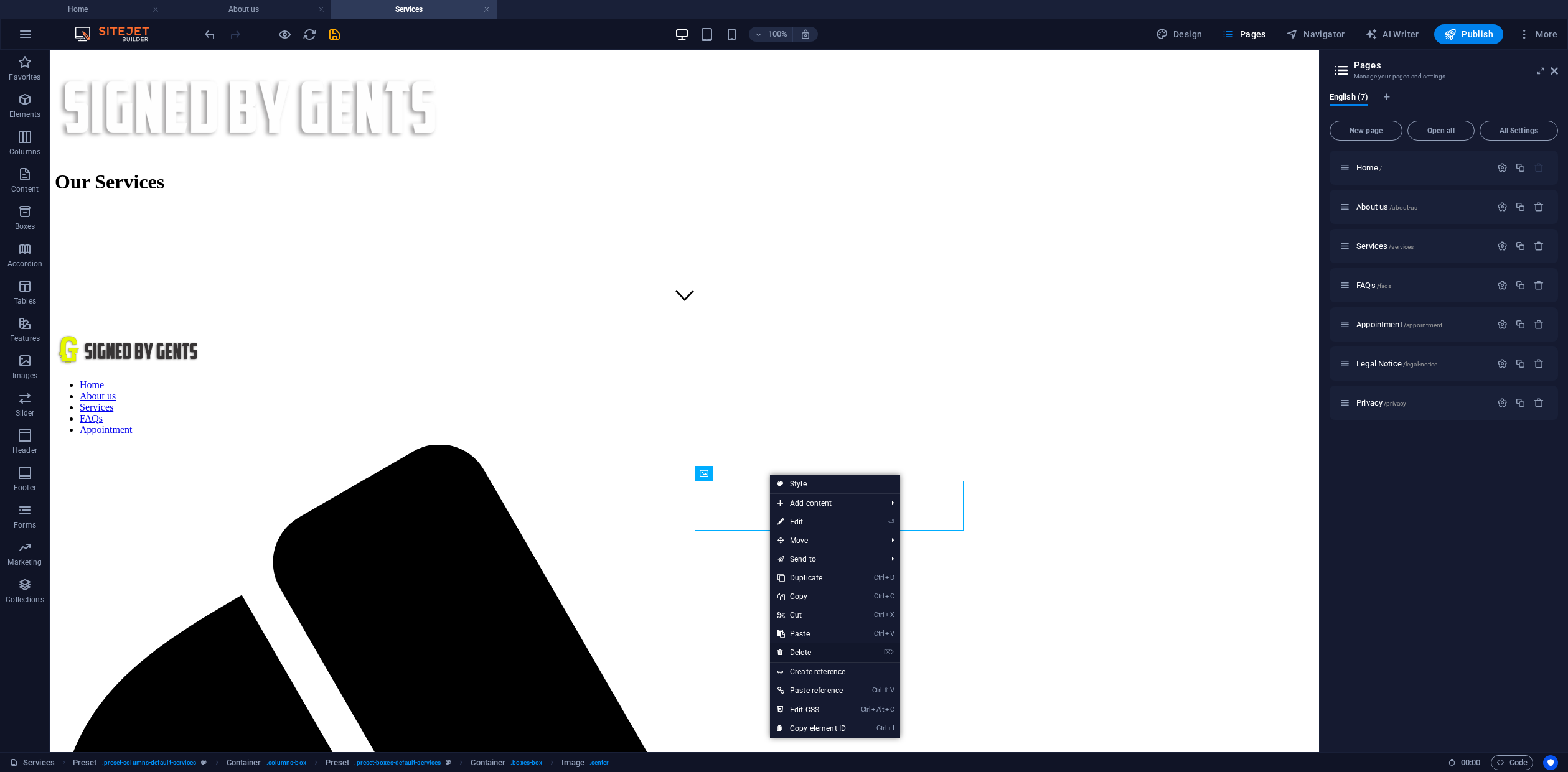
click at [818, 653] on link "⌦ Delete" at bounding box center [811, 653] width 83 height 19
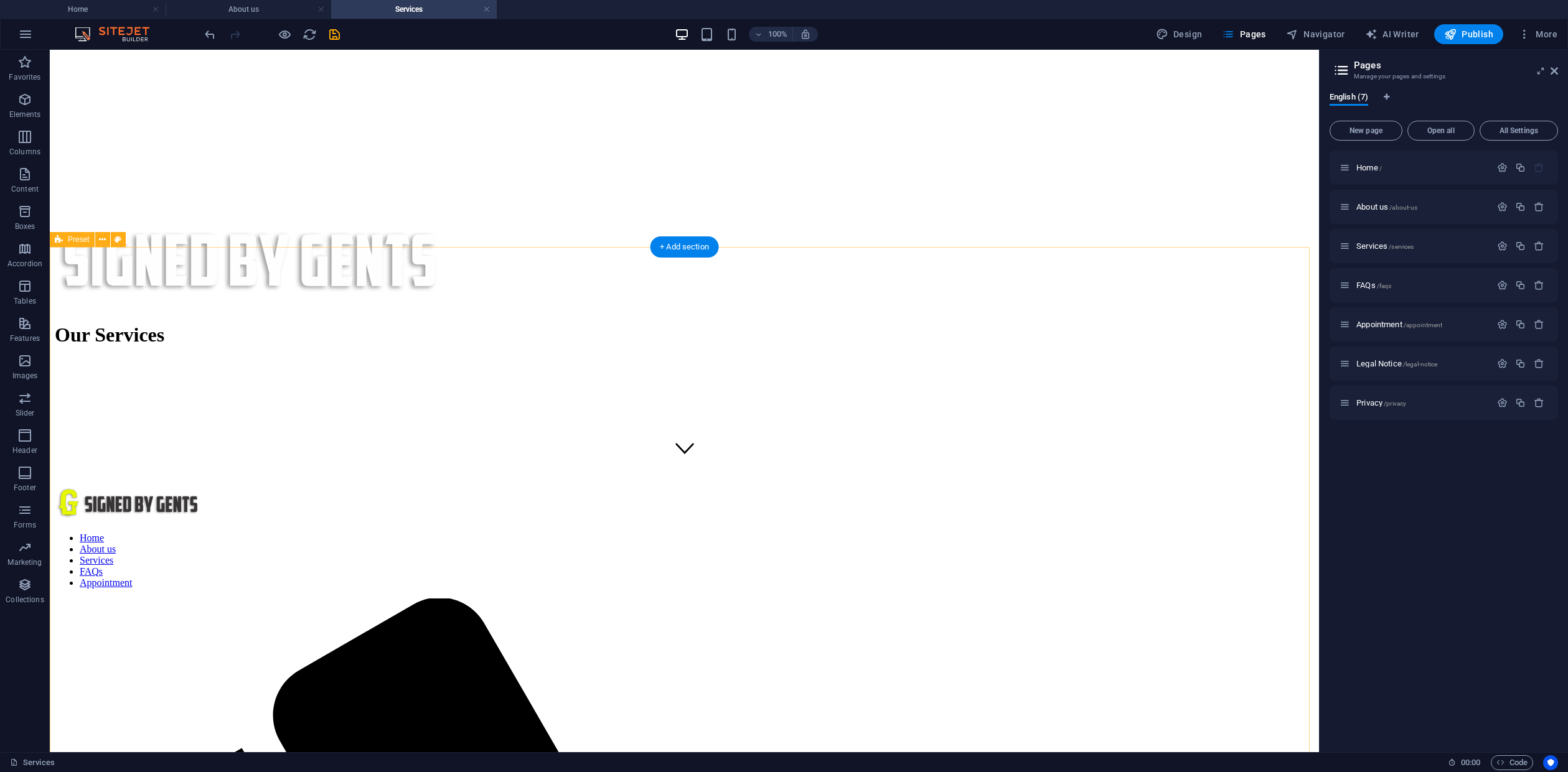
scroll to position [311, 0]
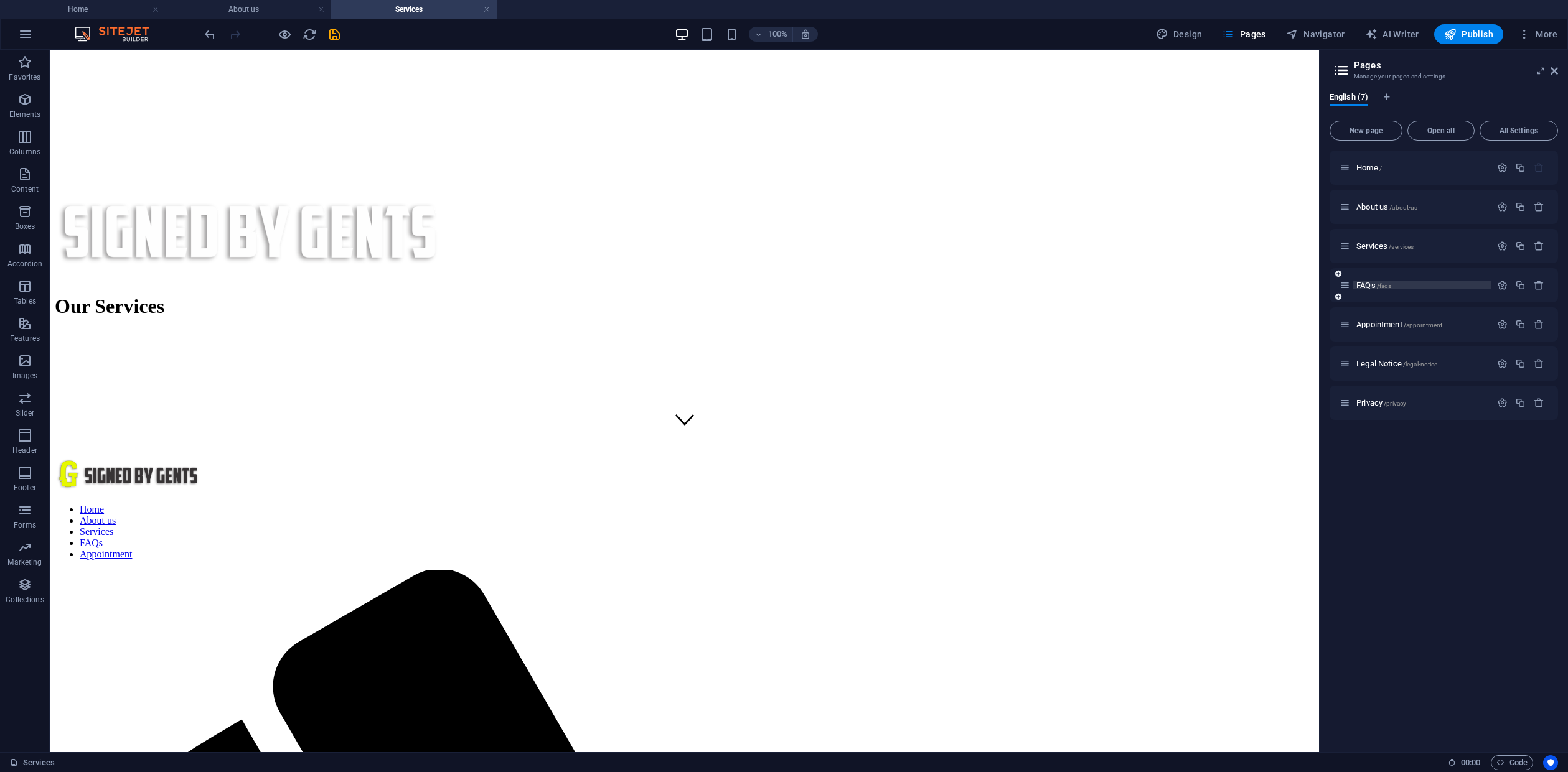
click at [1385, 283] on span "/faqs" at bounding box center [1385, 286] width 15 height 7
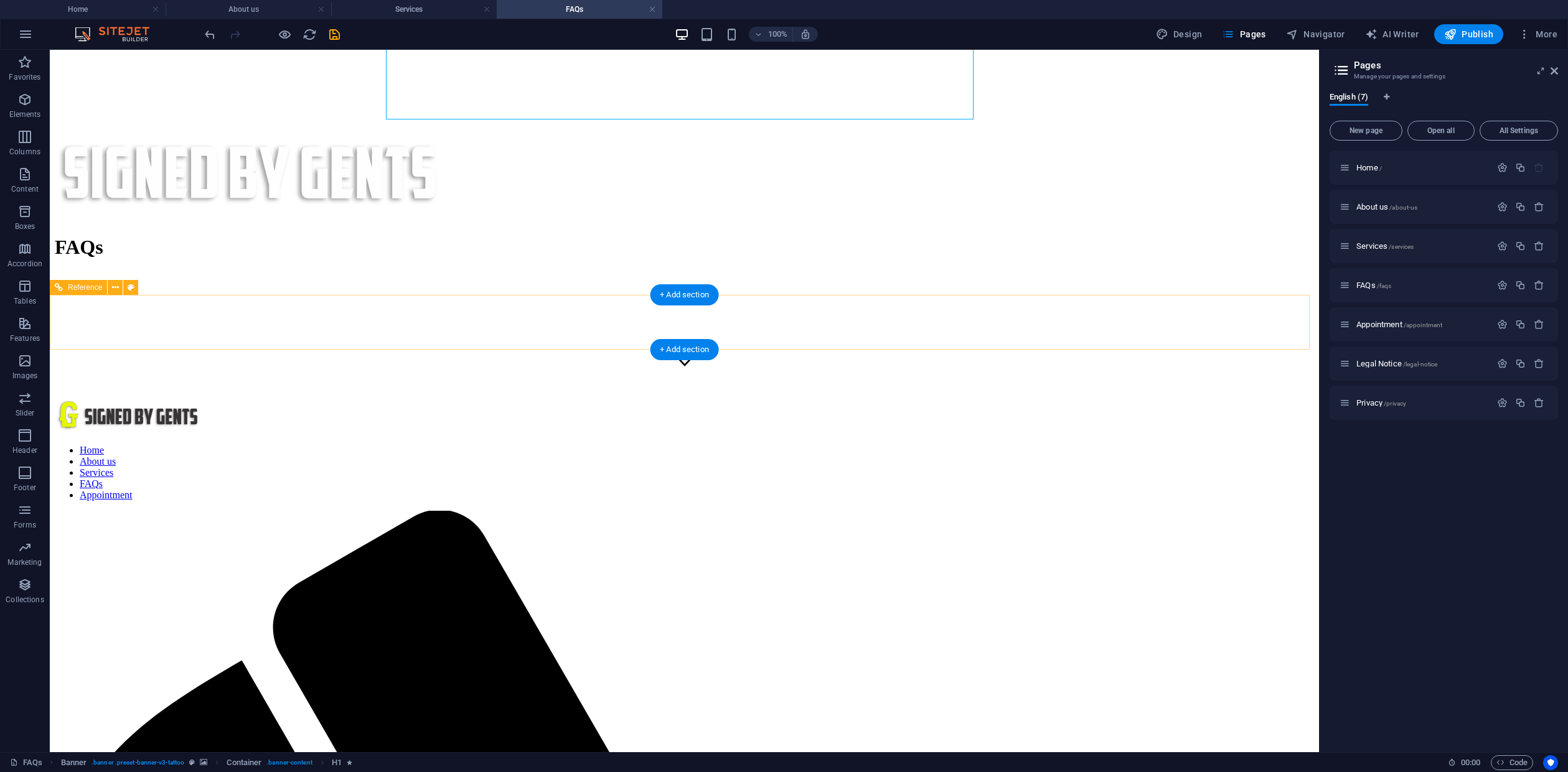
scroll to position [373, 0]
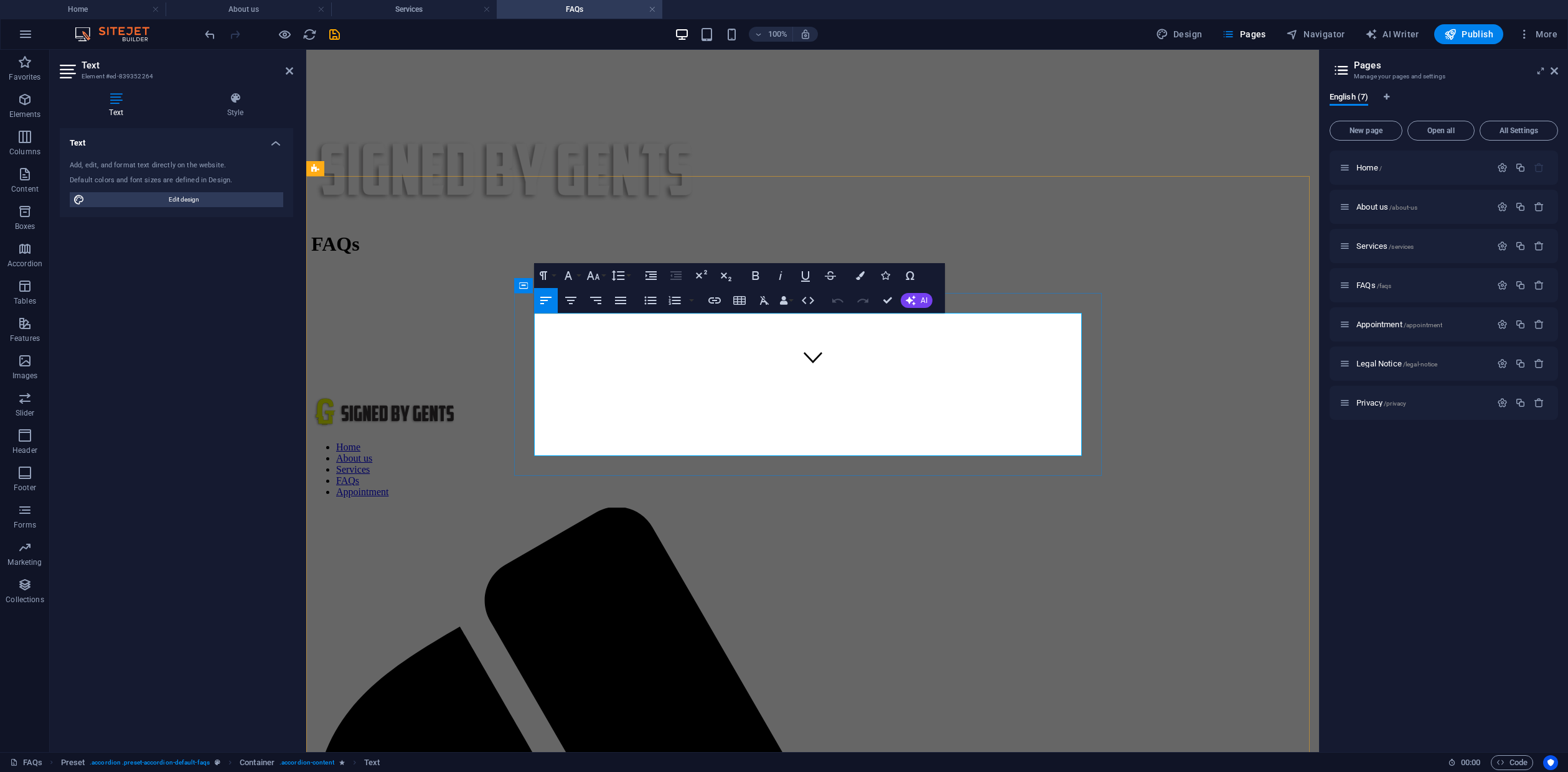
drag, startPoint x: 897, startPoint y: 321, endPoint x: 884, endPoint y: 322, distance: 13.0
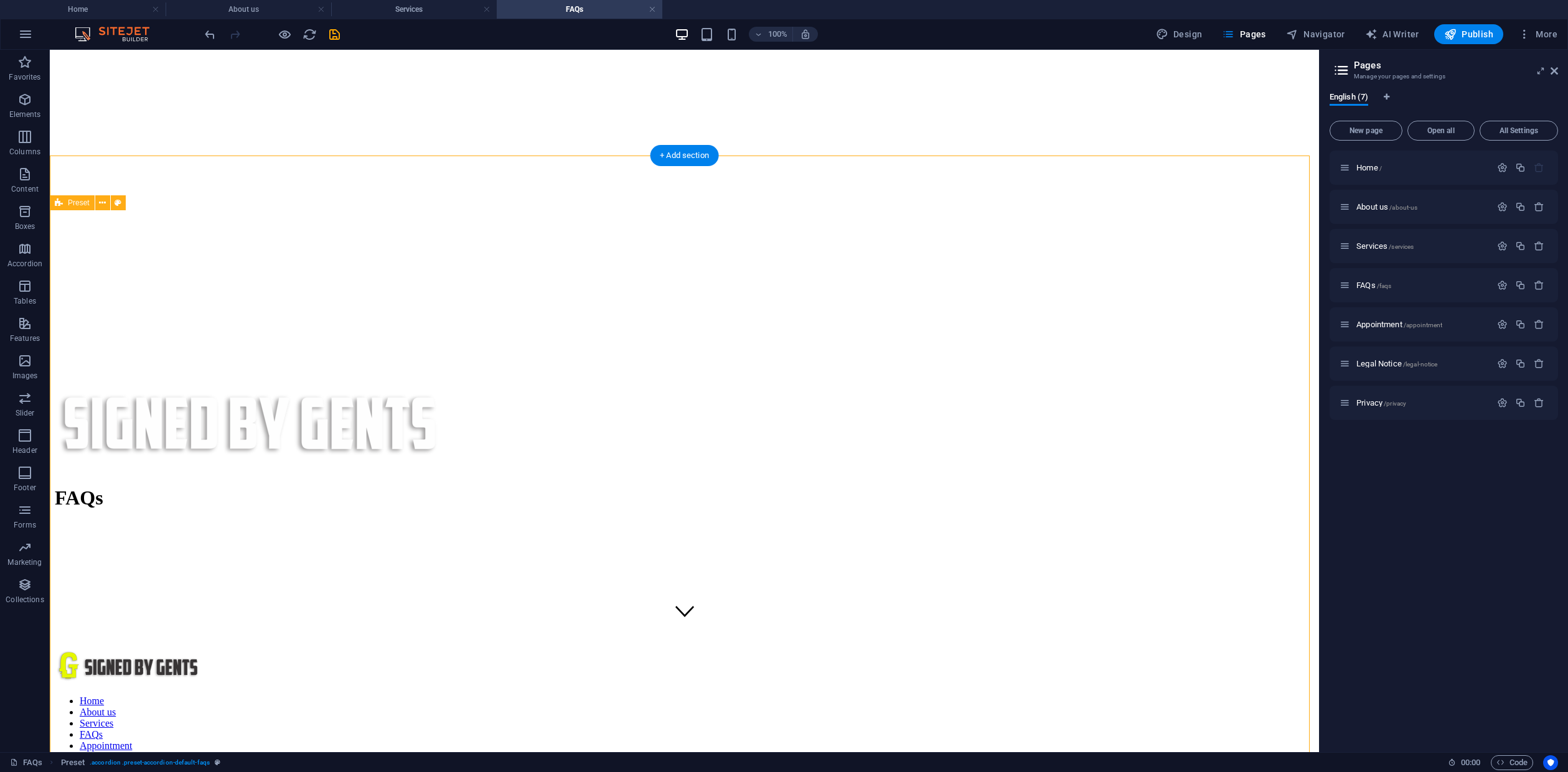
scroll to position [41, 0]
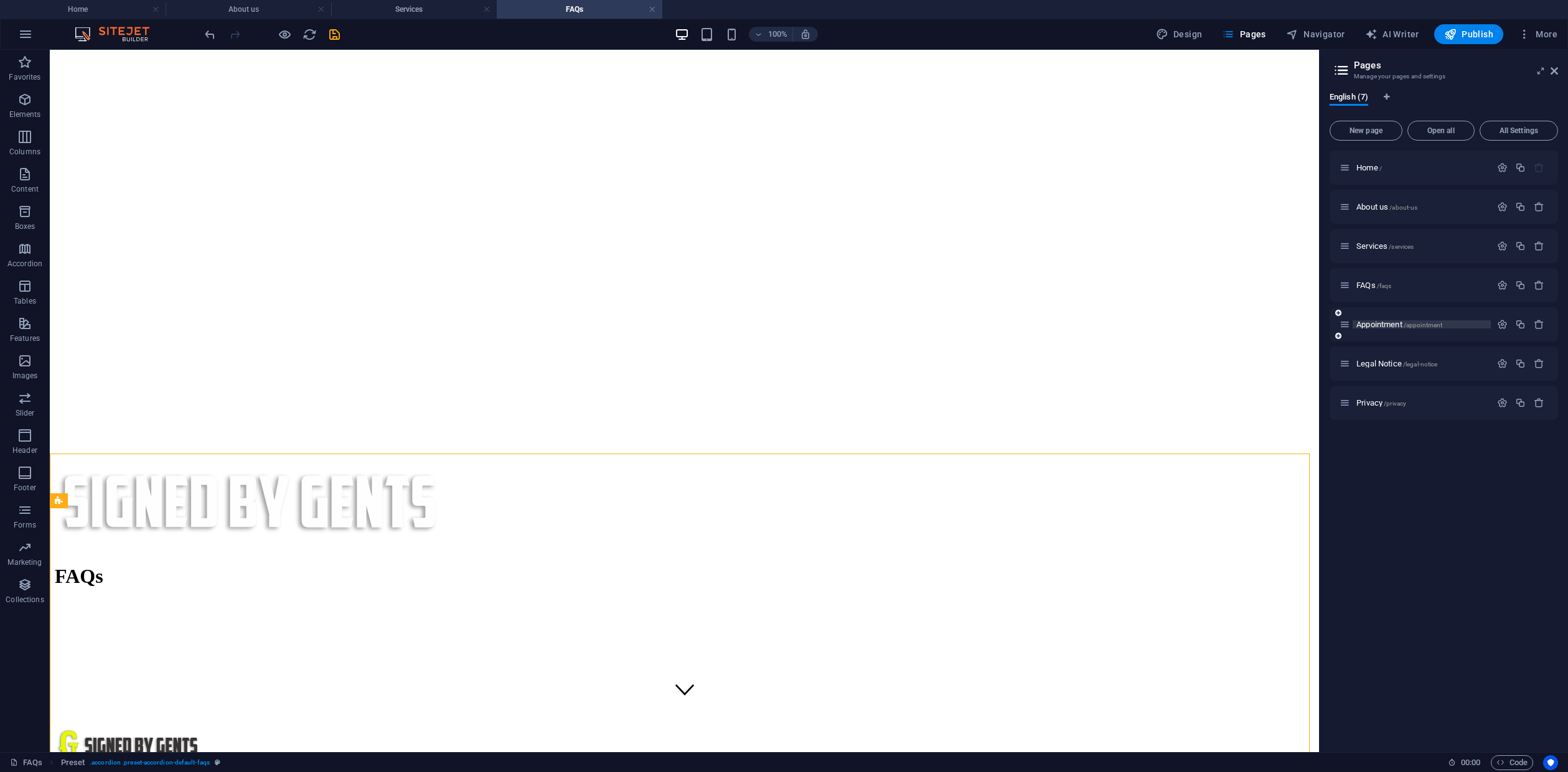
click at [1427, 323] on span "/appointment" at bounding box center [1423, 325] width 39 height 7
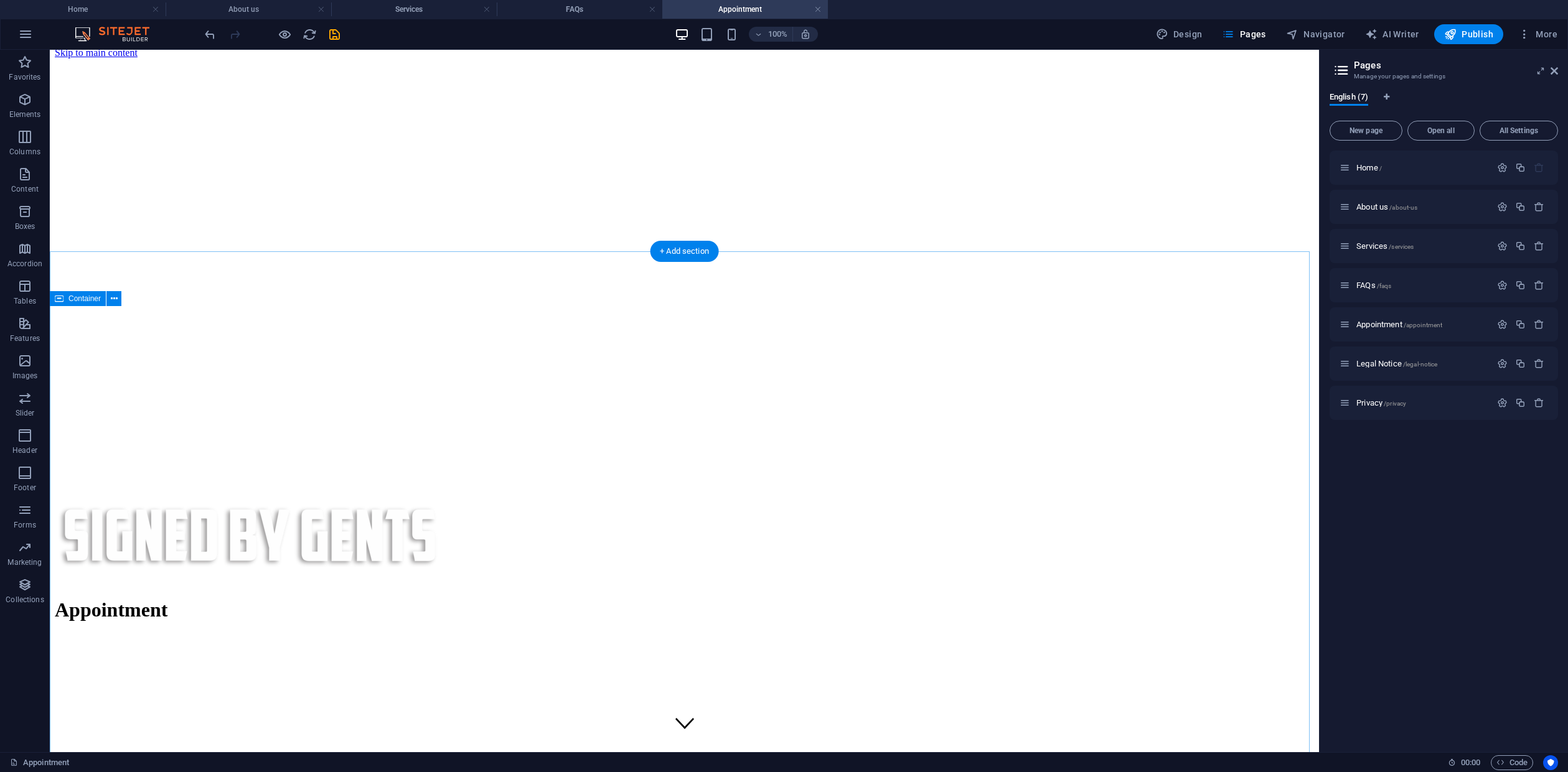
scroll to position [0, 0]
click at [332, 31] on icon "save" at bounding box center [334, 34] width 15 height 15
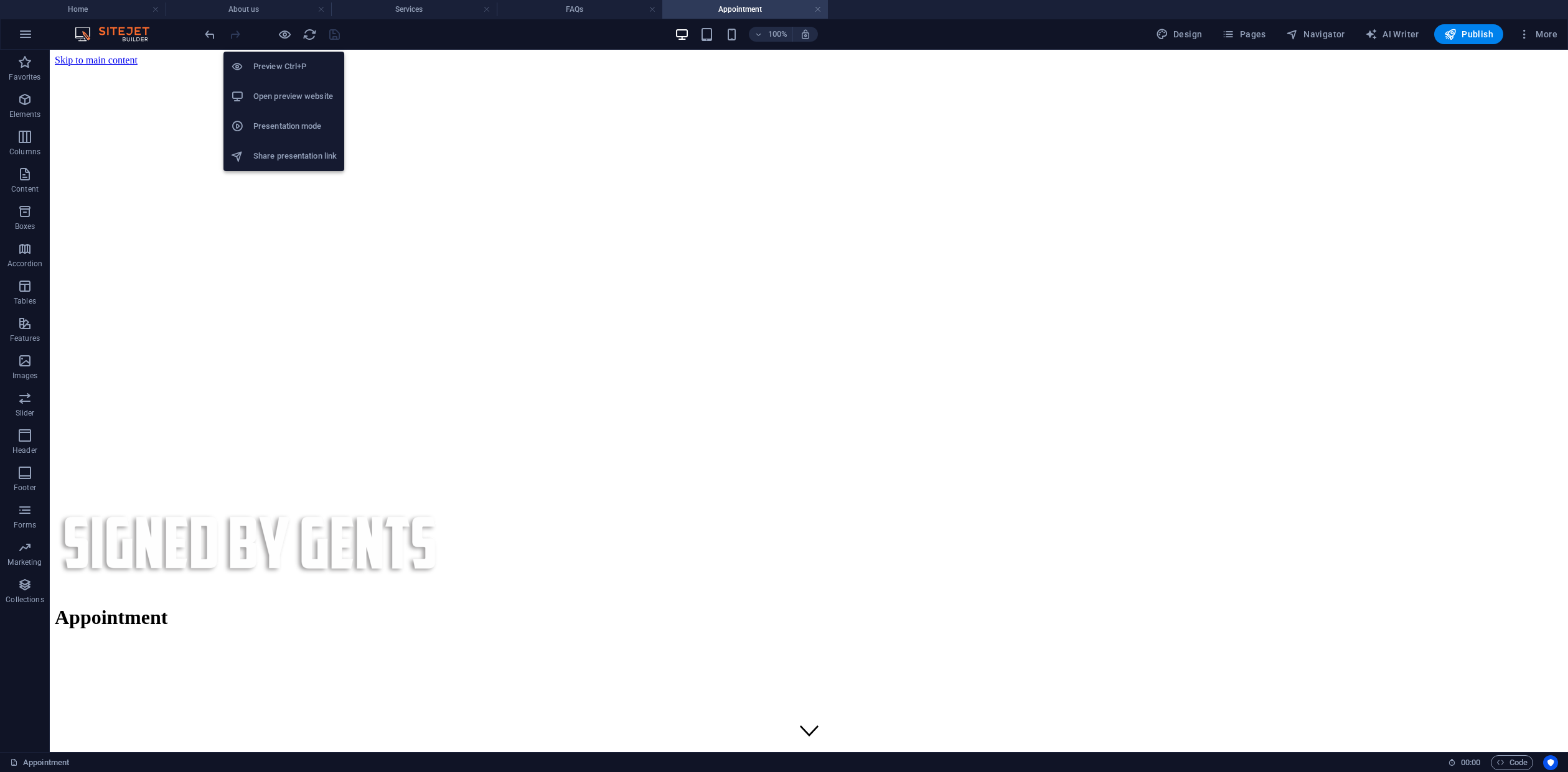
click at [279, 98] on h6 "Open preview website" at bounding box center [295, 97] width 83 height 15
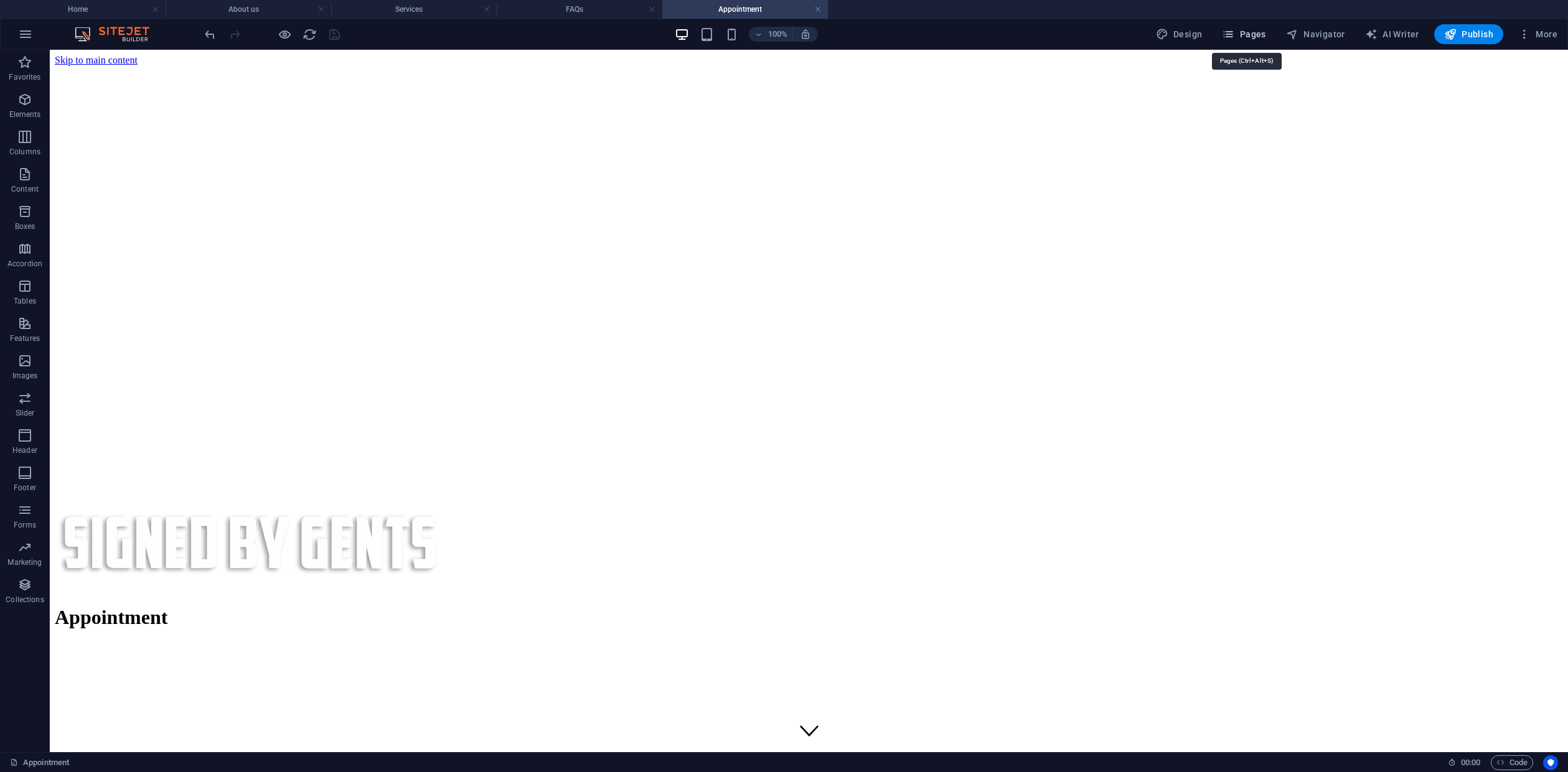
click at [1243, 28] on span "Pages" at bounding box center [1244, 34] width 44 height 13
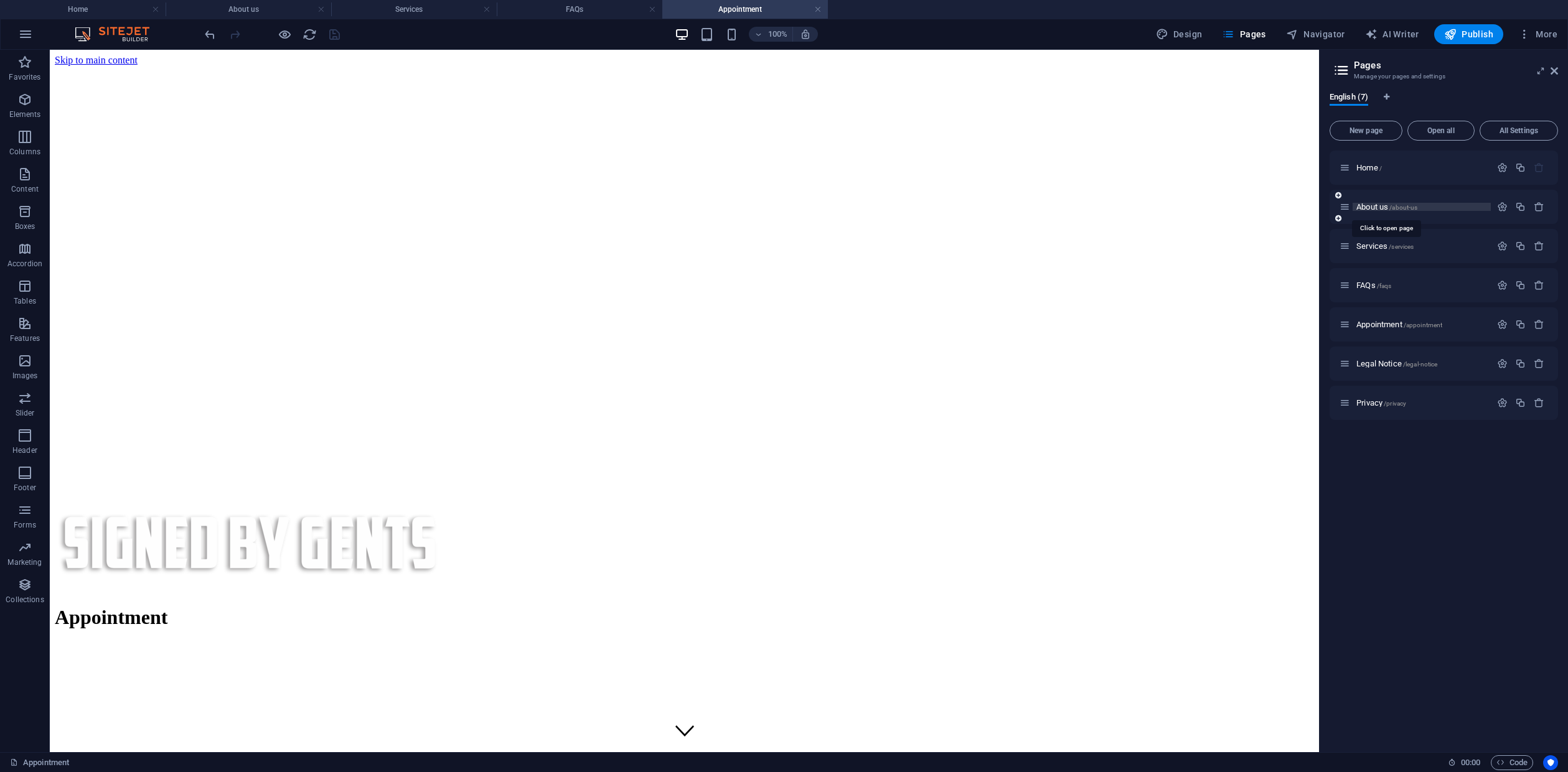
click at [1389, 207] on span "About us /about-us" at bounding box center [1387, 207] width 61 height 9
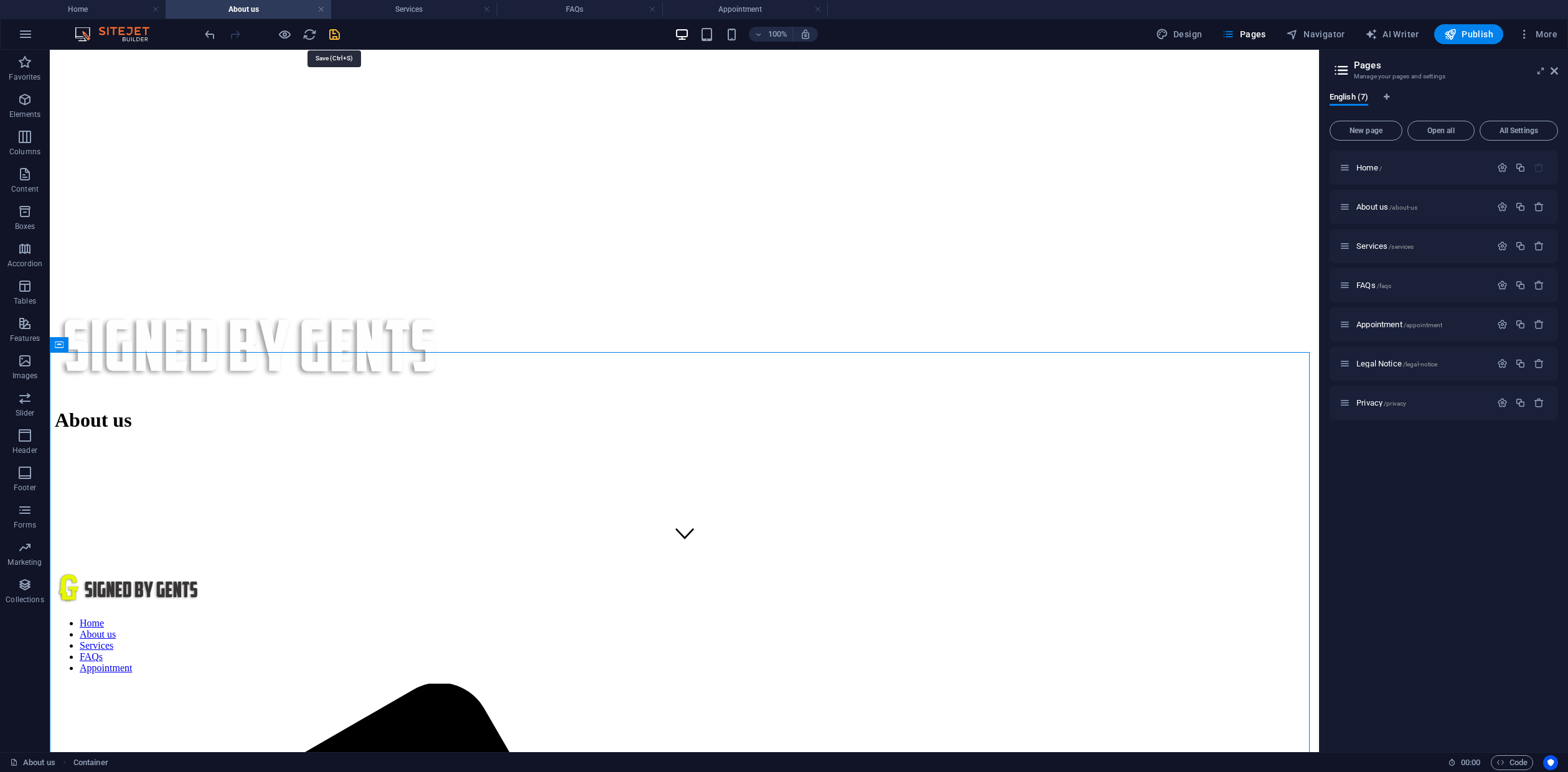
click at [334, 28] on icon "save" at bounding box center [334, 34] width 15 height 15
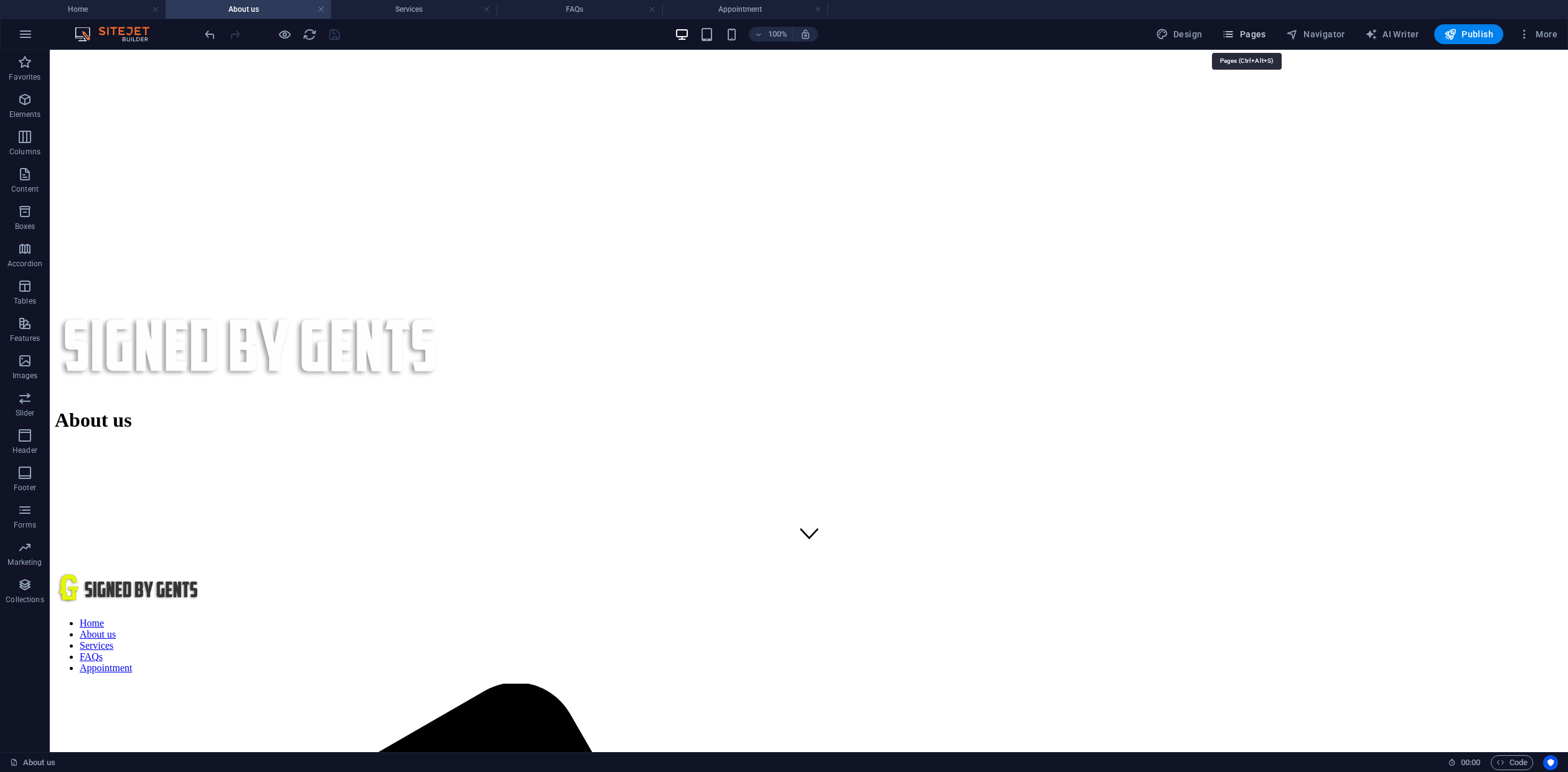
click at [1232, 35] on icon "button" at bounding box center [1229, 34] width 13 height 13
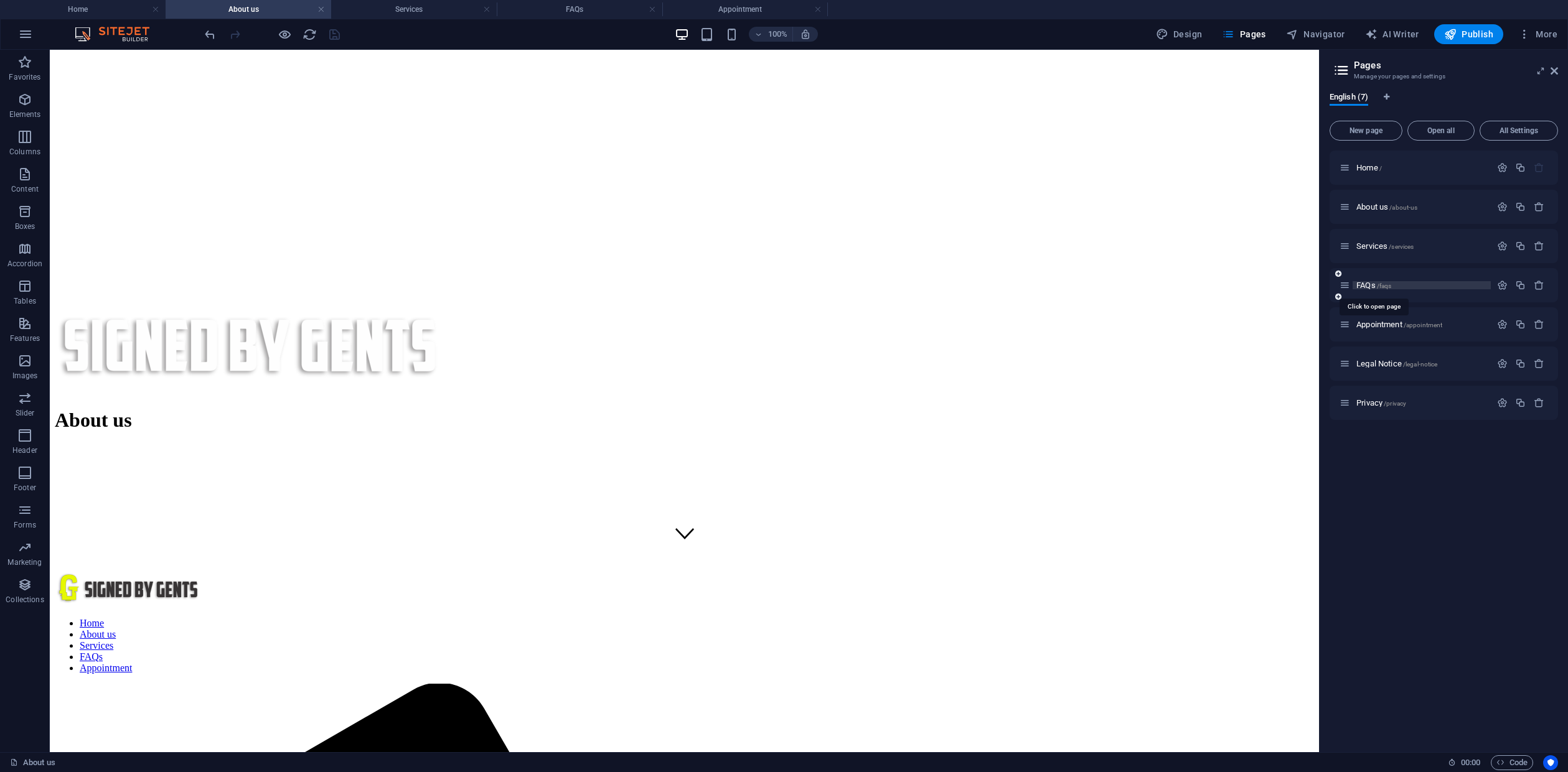
click at [1385, 285] on span "/faqs" at bounding box center [1385, 286] width 15 height 7
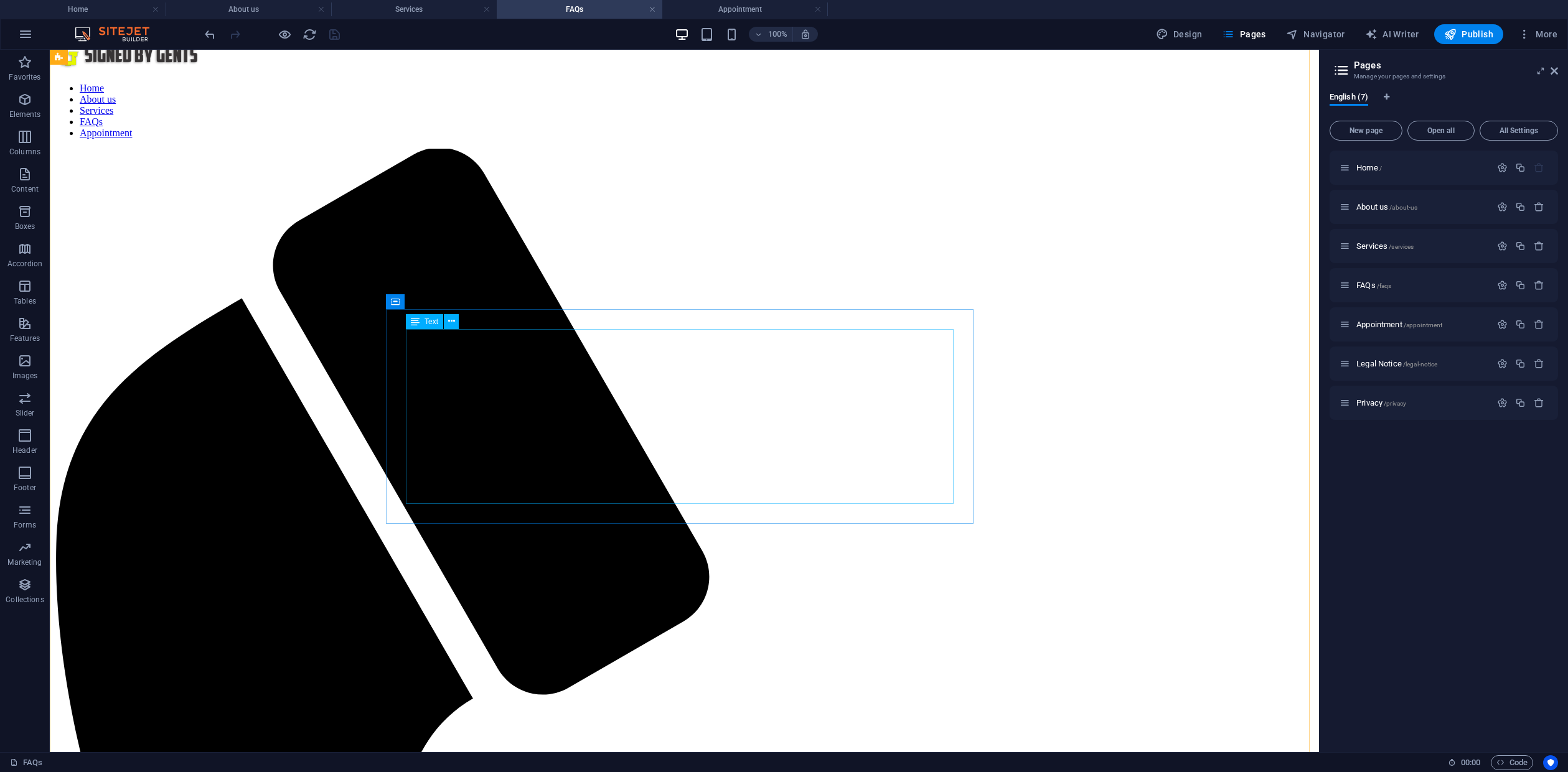
scroll to position [725, 0]
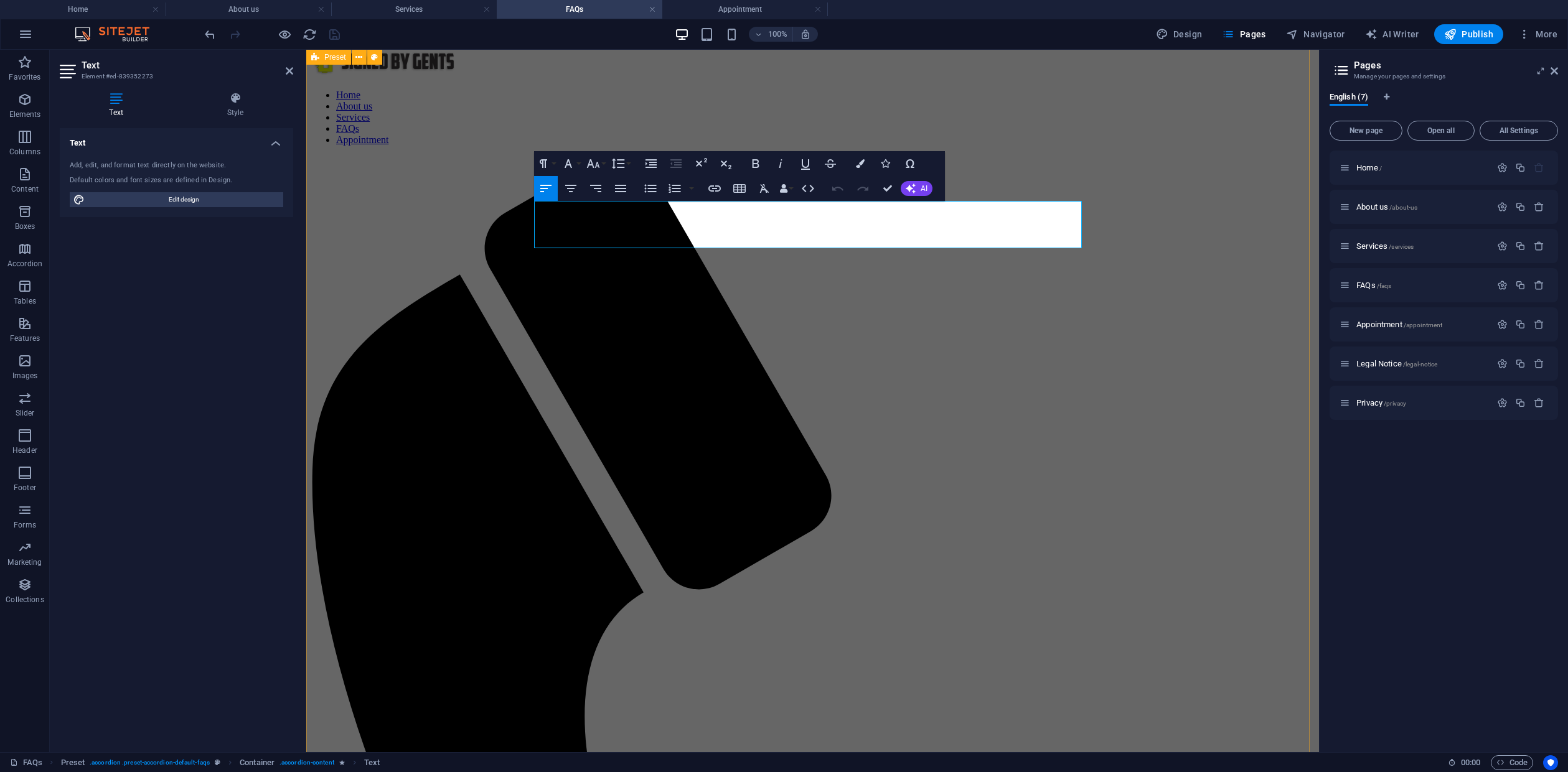
drag, startPoint x: 1080, startPoint y: 243, endPoint x: 483, endPoint y: 205, distance: 598.2
copy p "Absolutely not; however, we do highly recommend it. You are welcome to stop by …"
drag, startPoint x: 1079, startPoint y: 241, endPoint x: 523, endPoint y: 212, distance: 556.8
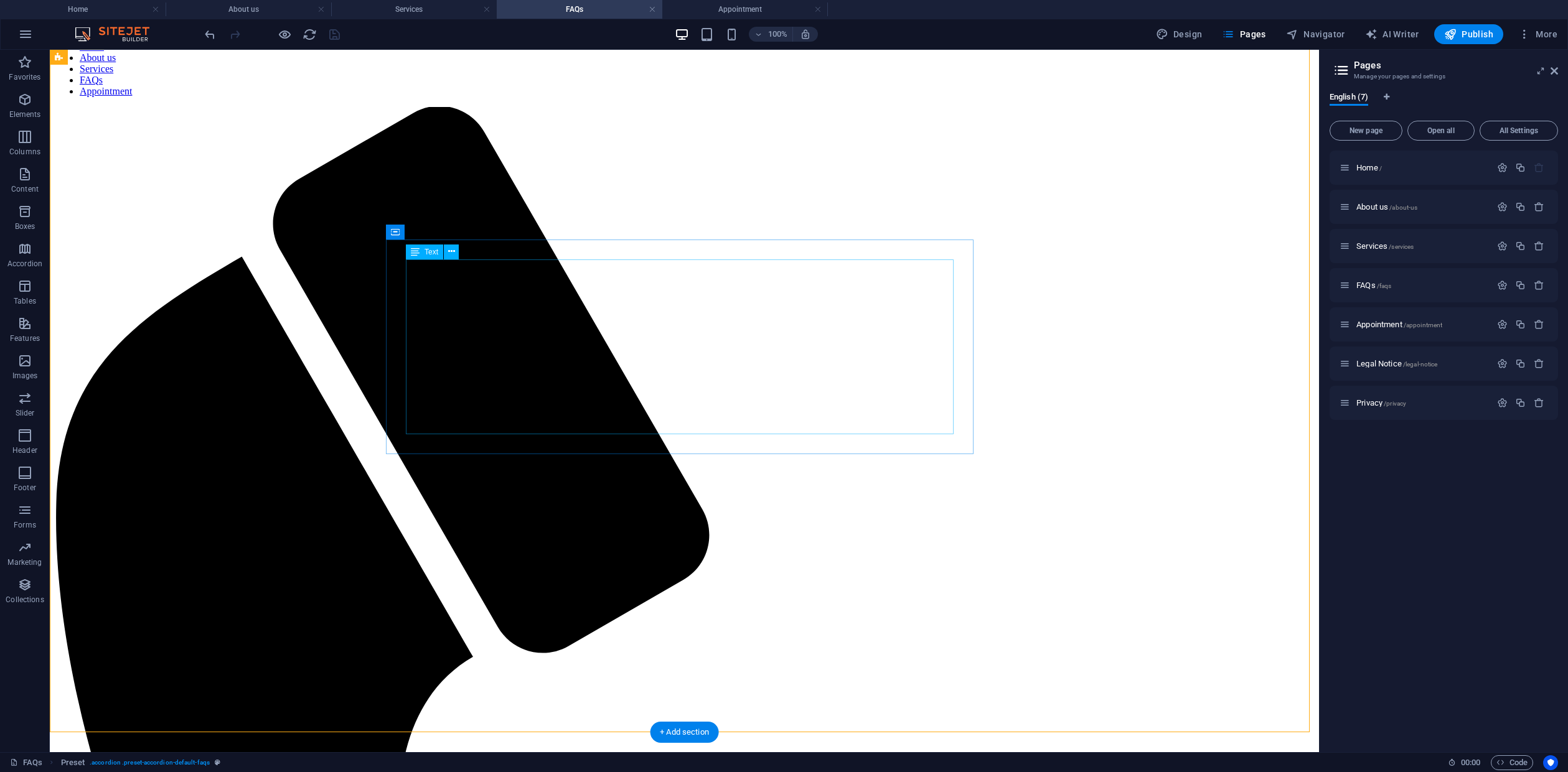
scroll to position [747, 0]
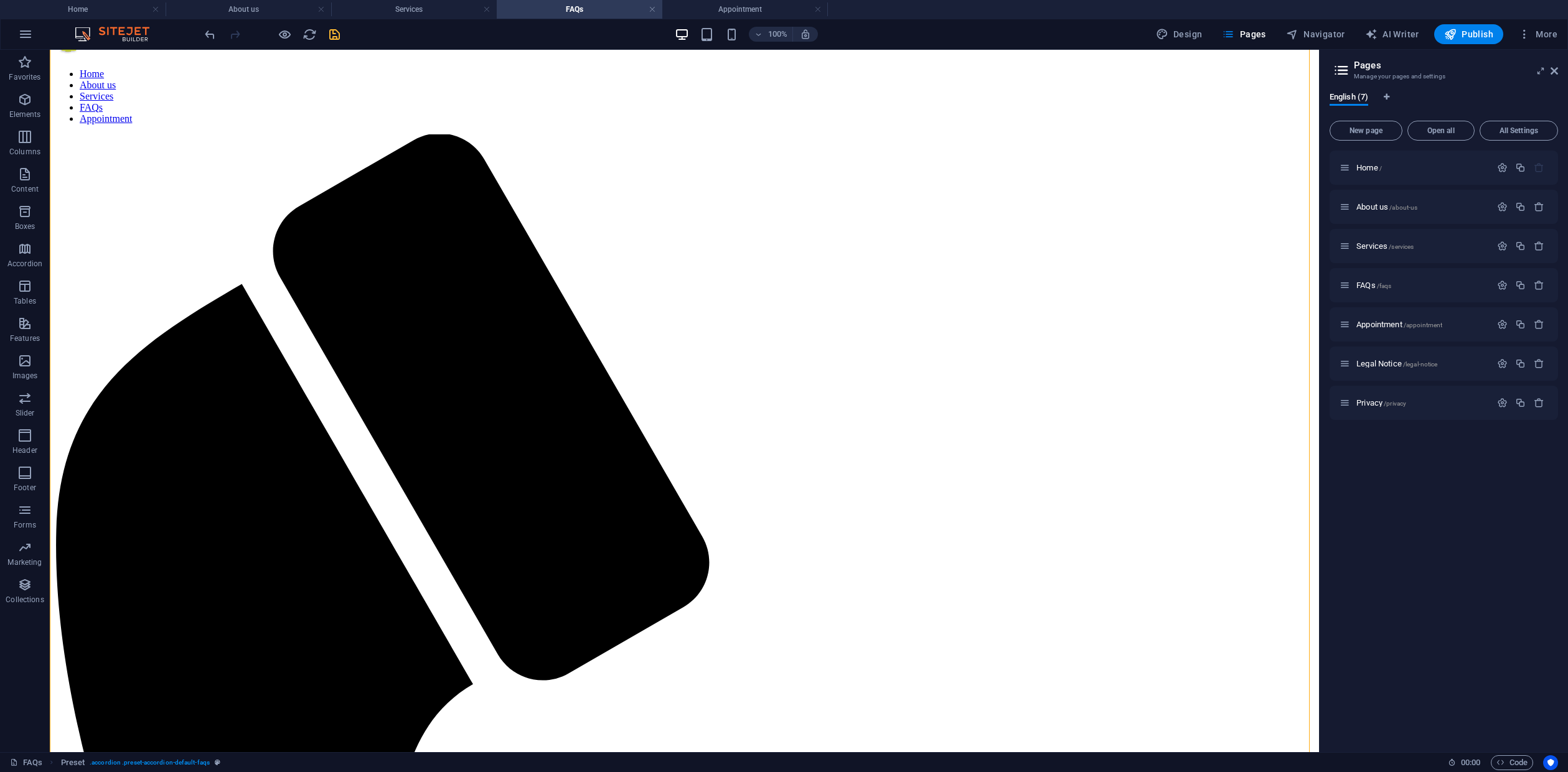
click at [334, 33] on icon "save" at bounding box center [334, 34] width 15 height 15
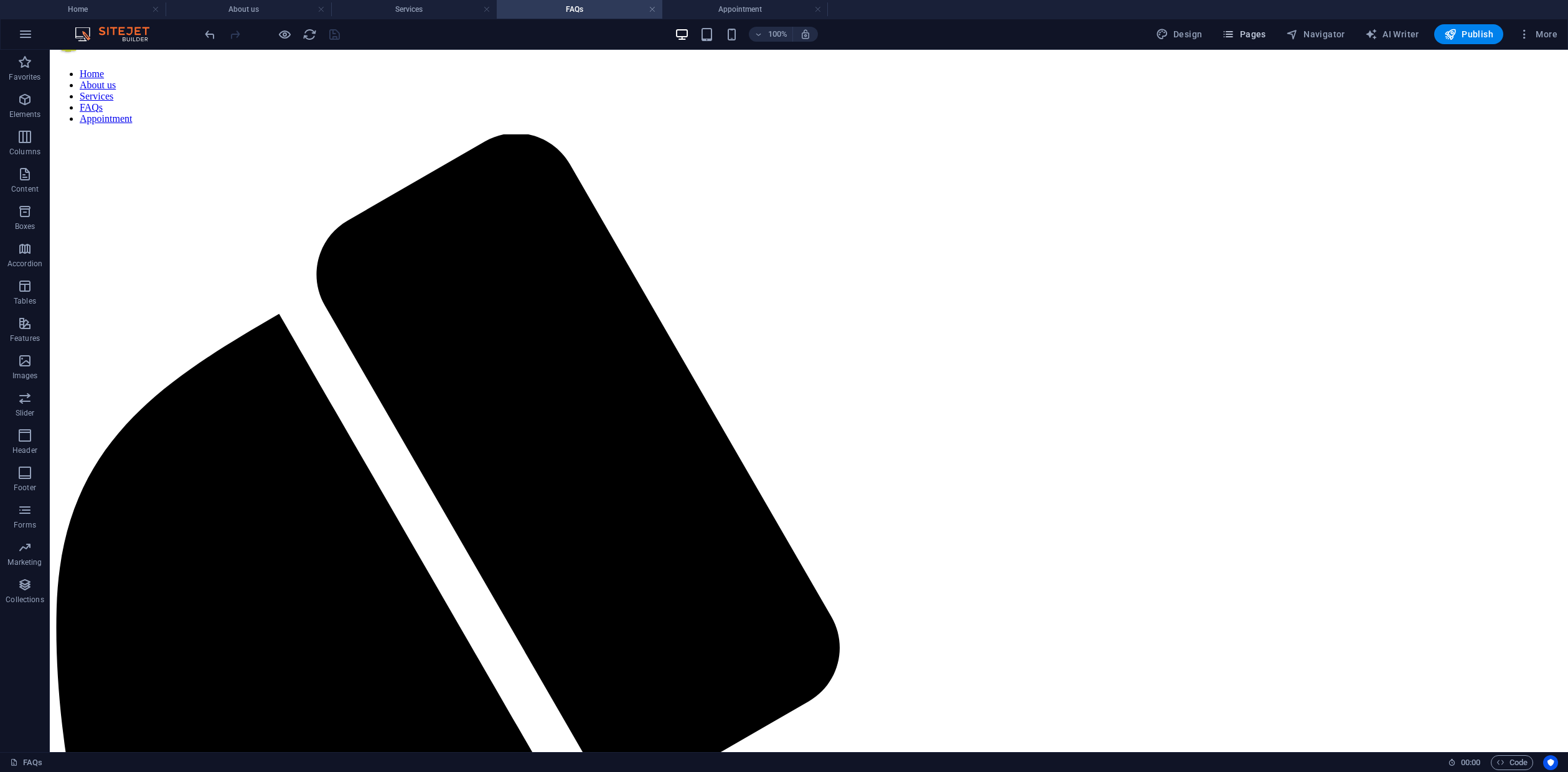
click at [1227, 33] on icon "button" at bounding box center [1229, 34] width 13 height 13
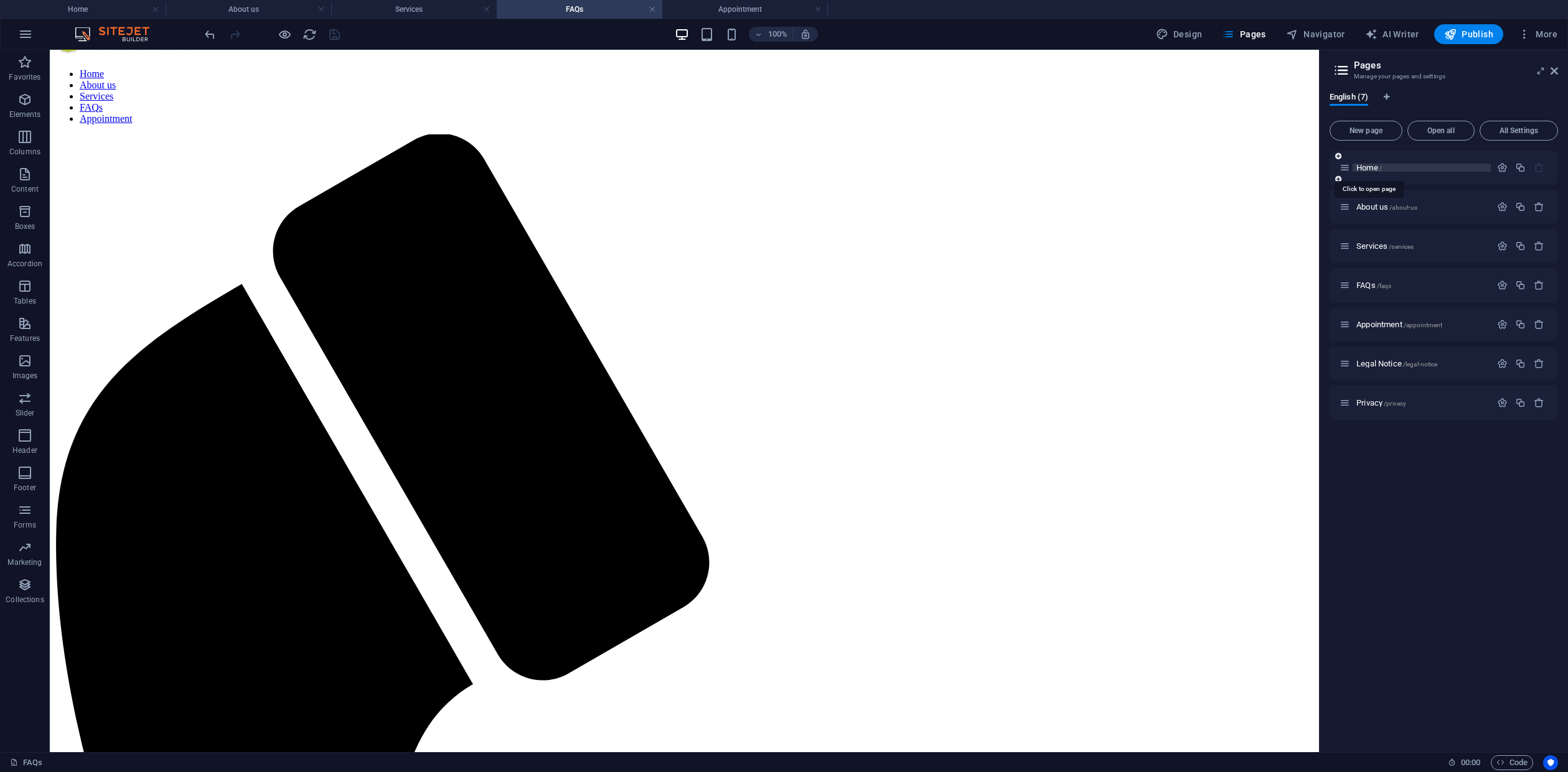
drag, startPoint x: 1372, startPoint y: 165, endPoint x: 1265, endPoint y: 112, distance: 119.4
click at [1372, 165] on span "Home /" at bounding box center [1369, 167] width 25 height 9
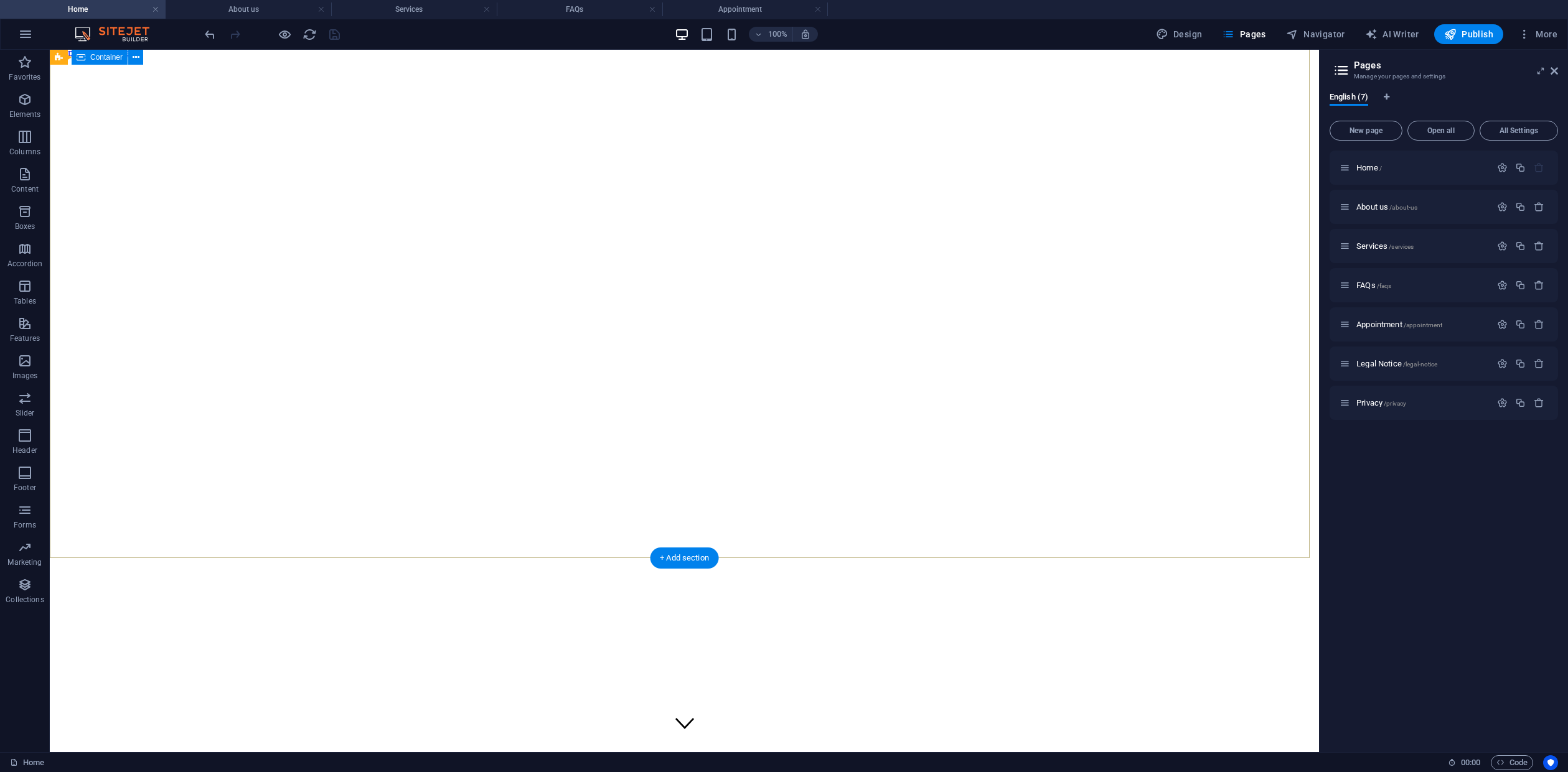
scroll to position [0, 0]
click at [1472, 35] on span "Publish" at bounding box center [1469, 34] width 49 height 13
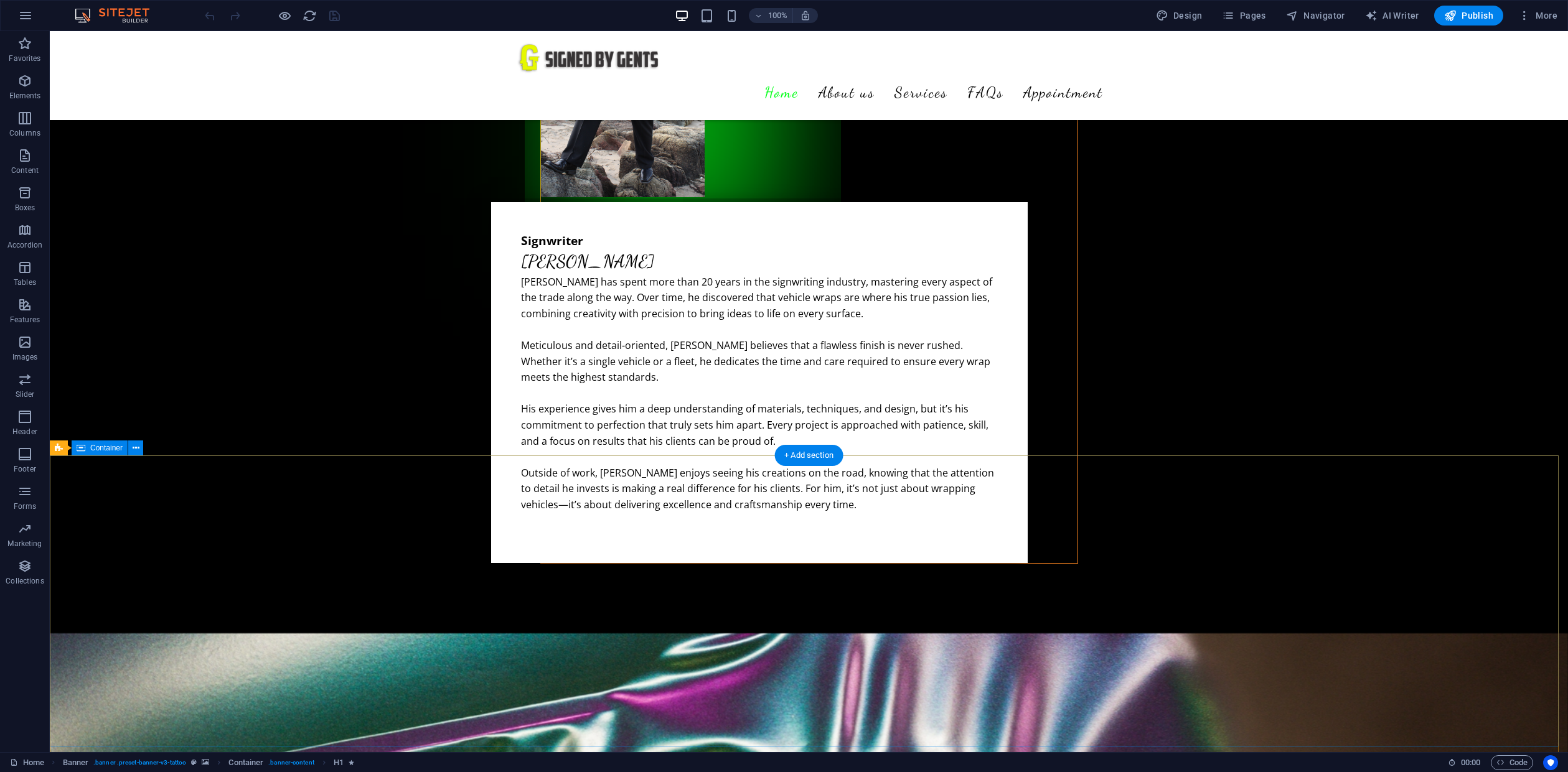
scroll to position [2204, 0]
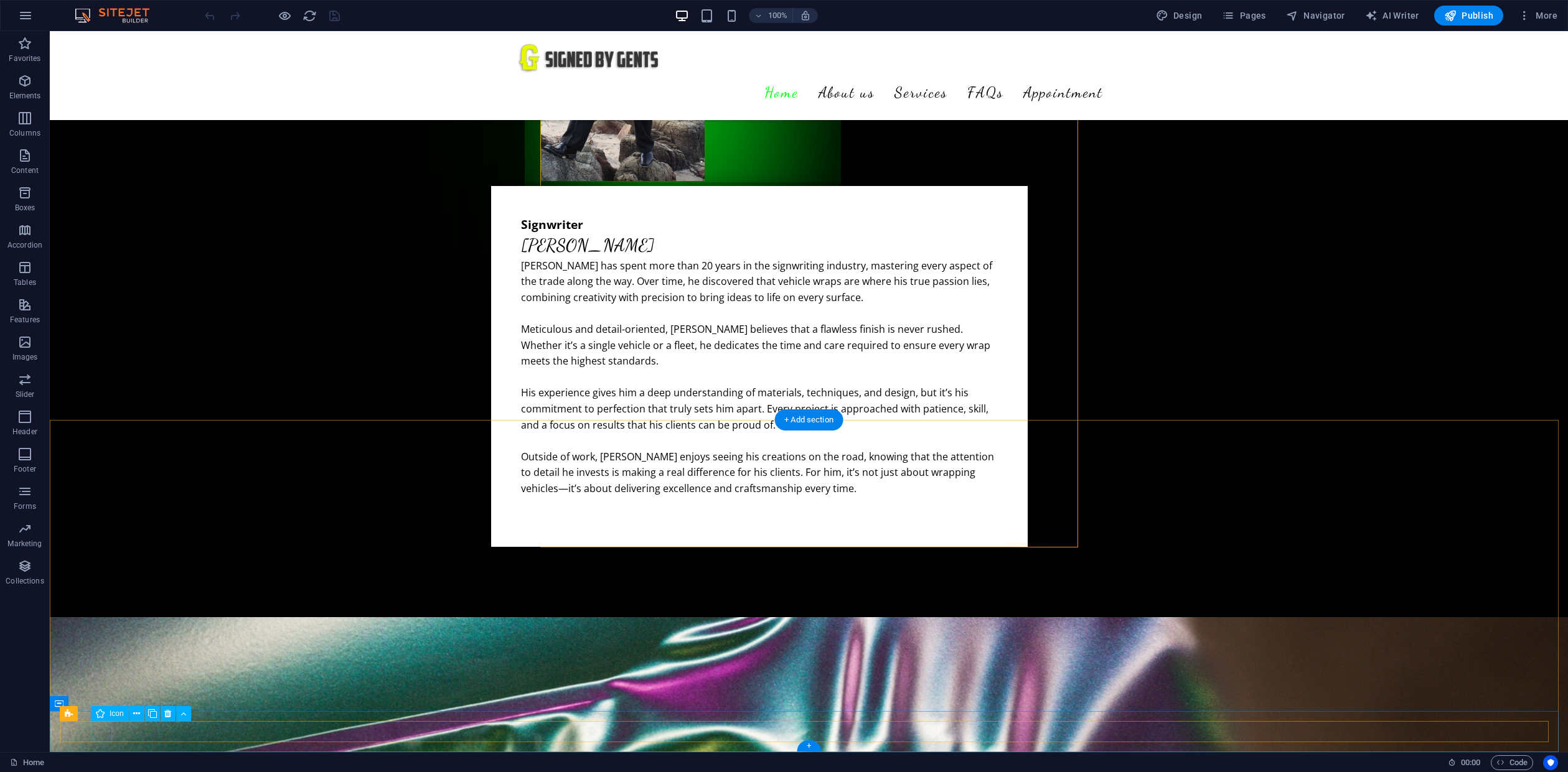
select select "xMidYMid"
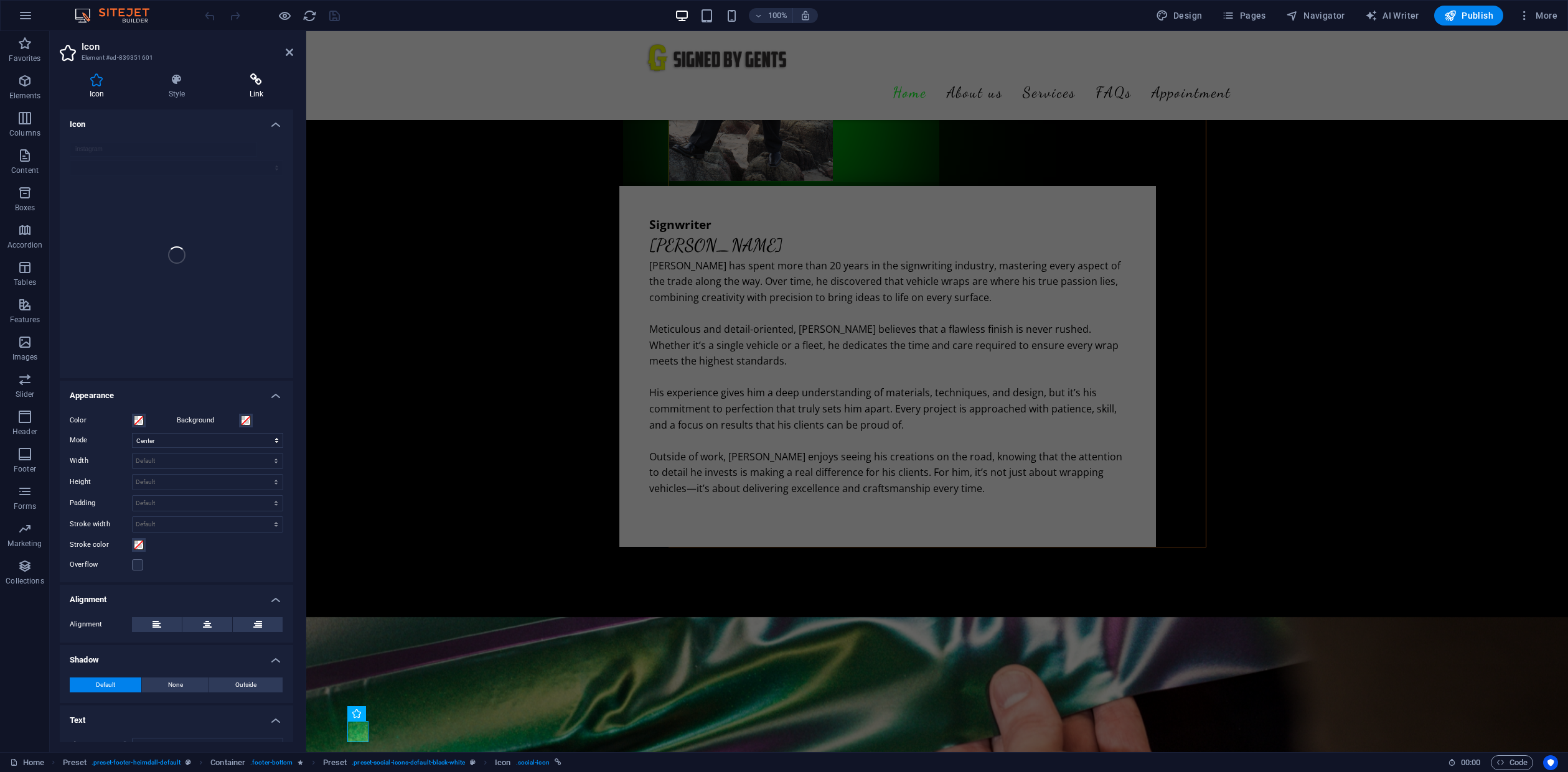
click at [263, 80] on icon at bounding box center [257, 80] width 73 height 13
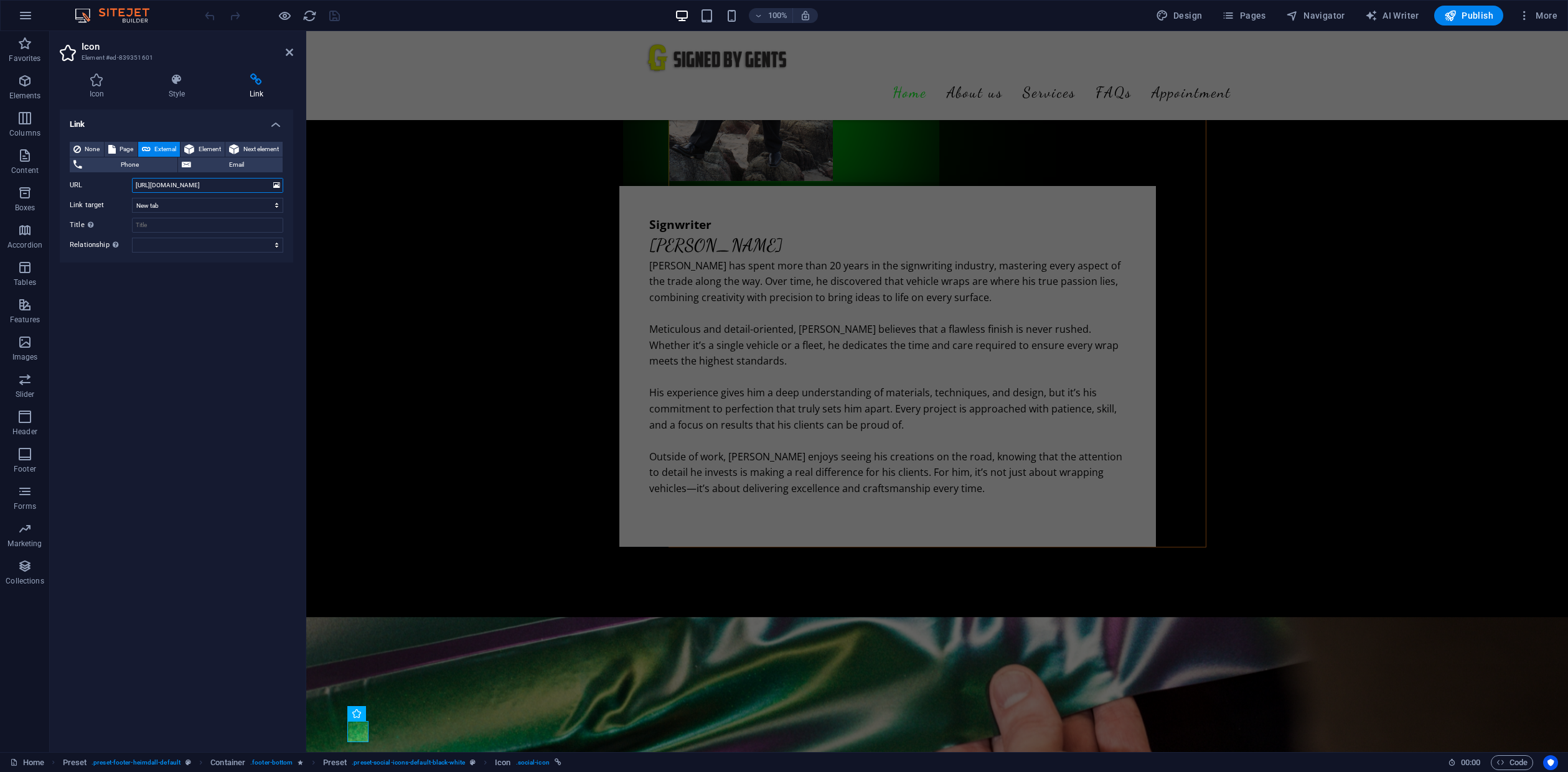
drag, startPoint x: 226, startPoint y: 186, endPoint x: 71, endPoint y: 196, distance: 155.3
click at [71, 196] on div "None Page External Element Next element Phone Email Page Home About us Services…" at bounding box center [176, 197] width 214 height 111
paste input "signed_by_[DEMOGRAPHIC_DATA]/"
type input "[URL][DOMAIN_NAME][DEMOGRAPHIC_DATA]"
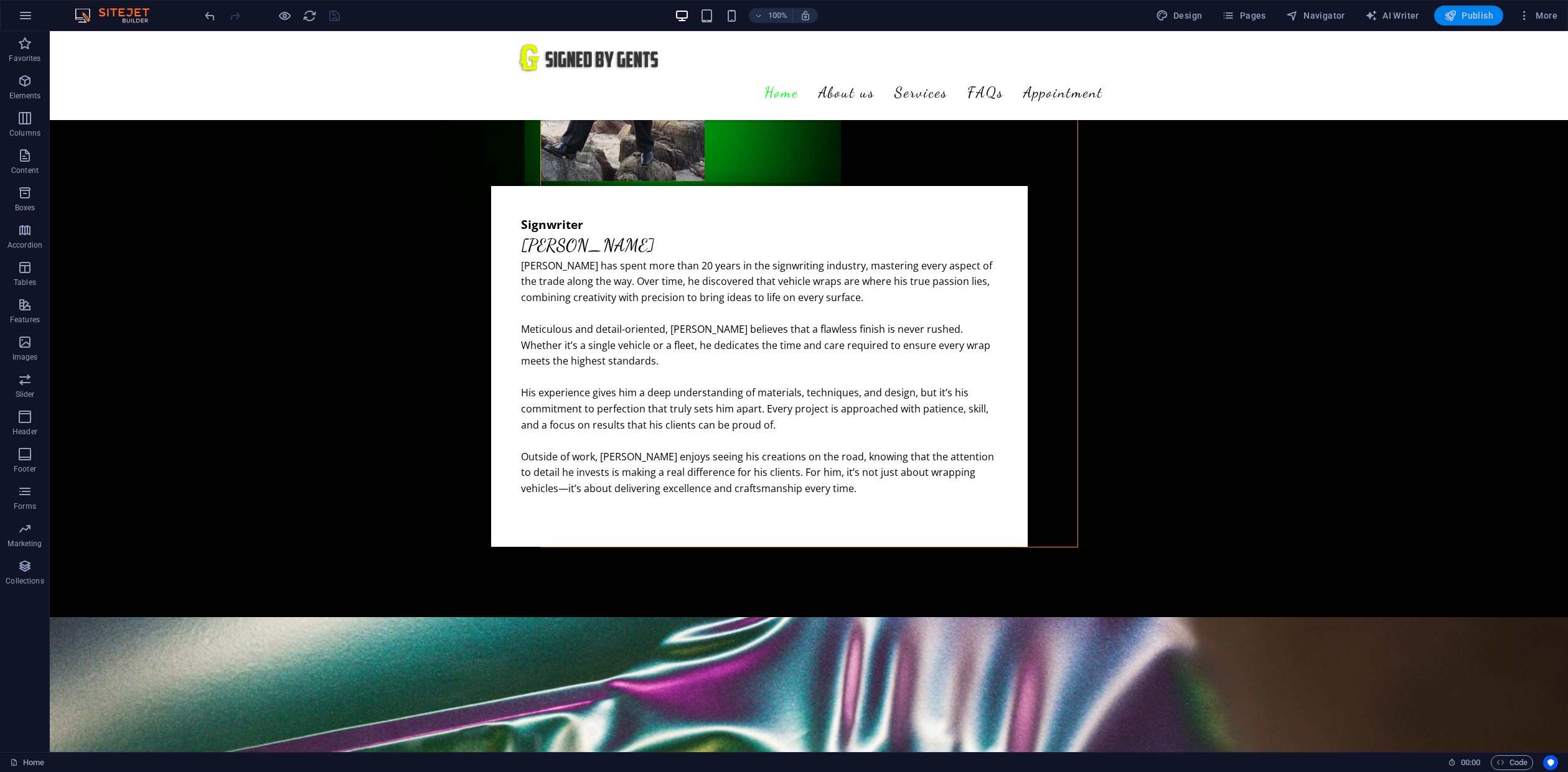
click at [1480, 8] on button "Publish" at bounding box center [1468, 16] width 69 height 20
